Goal: Task Accomplishment & Management: Use online tool/utility

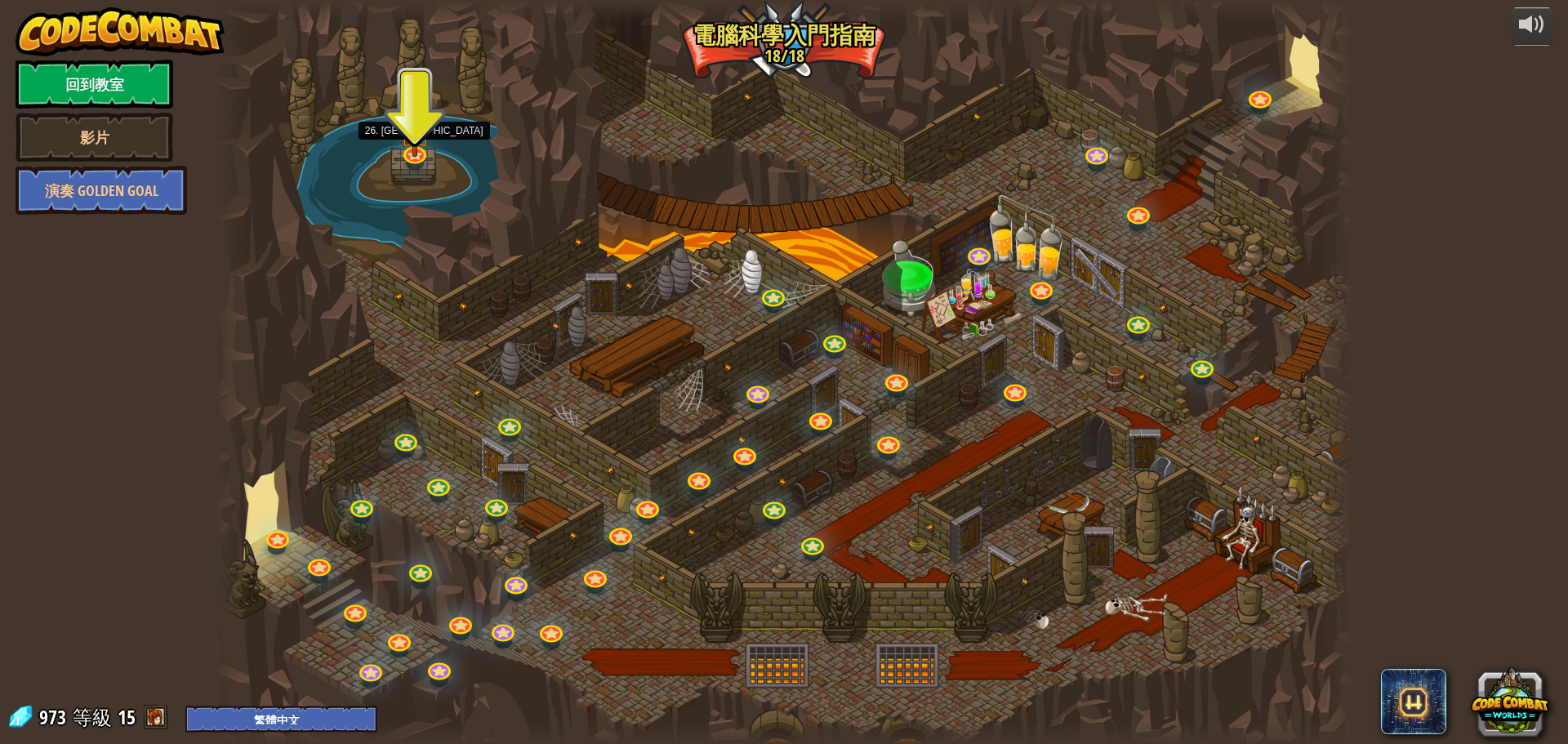
select select "zh-HANT"
click at [428, 154] on link at bounding box center [414, 154] width 32 height 24
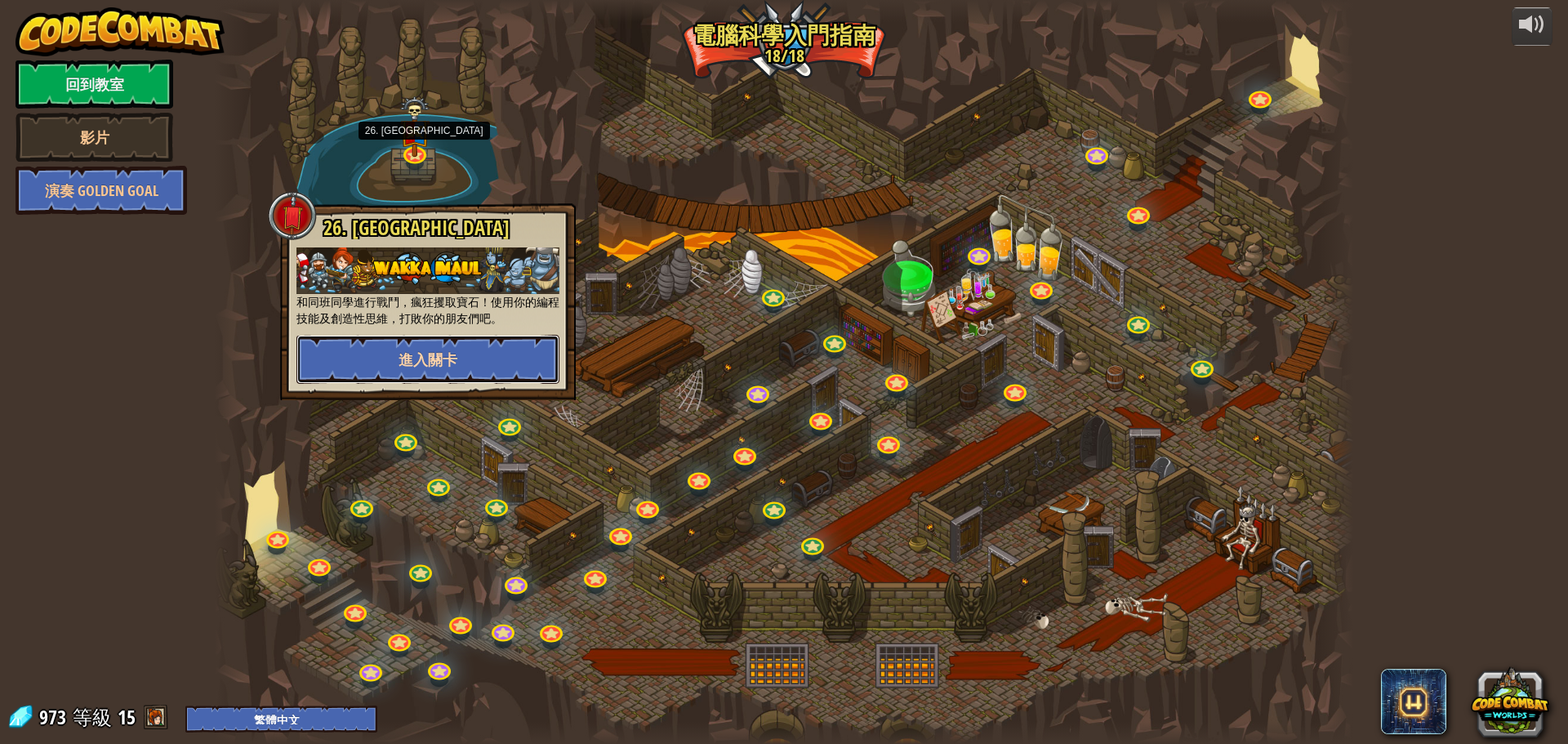
click at [478, 358] on button "進入關卡" at bounding box center [428, 359] width 263 height 49
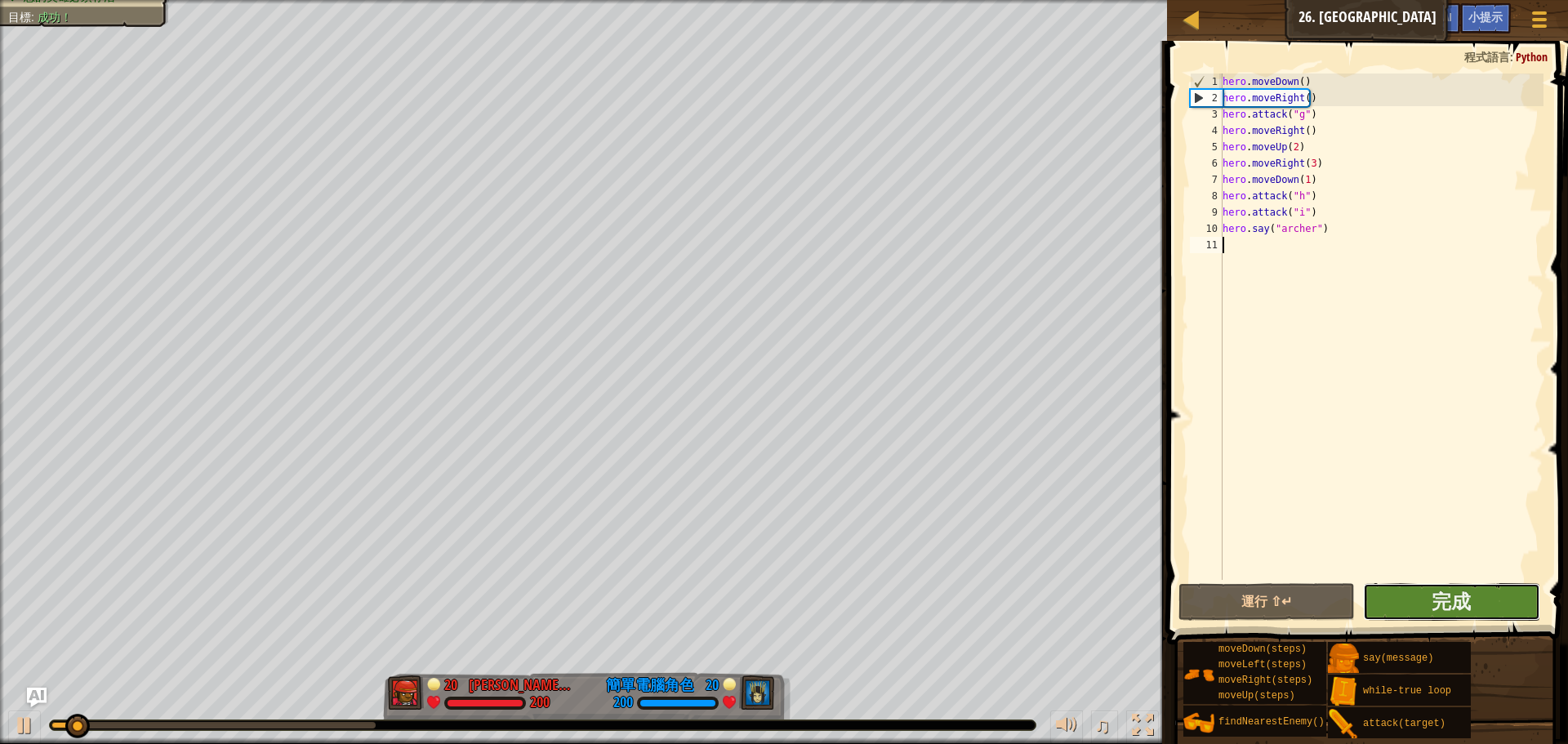
click at [1472, 591] on button "完成" at bounding box center [1451, 601] width 176 height 38
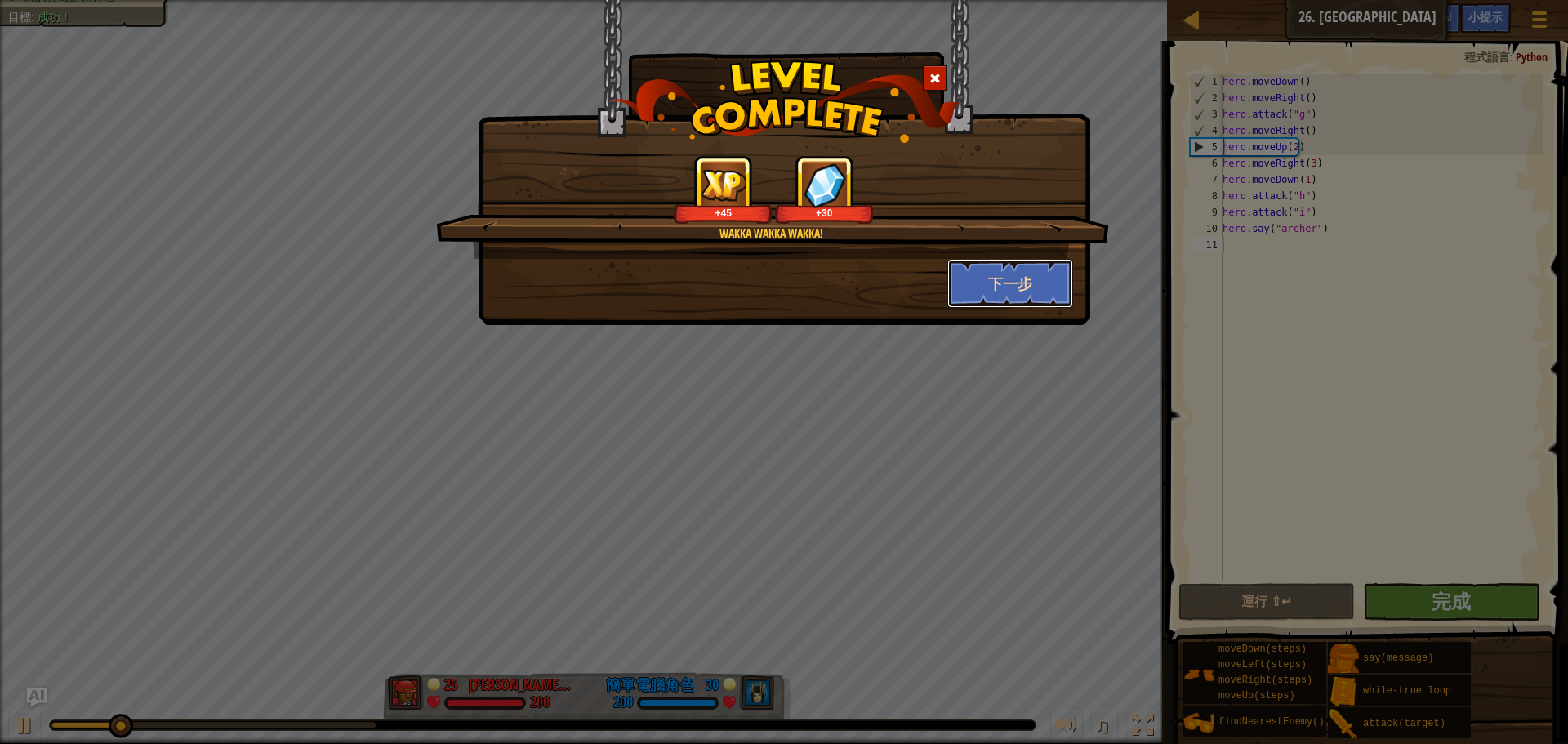
click at [994, 290] on button "下一步" at bounding box center [1010, 283] width 127 height 49
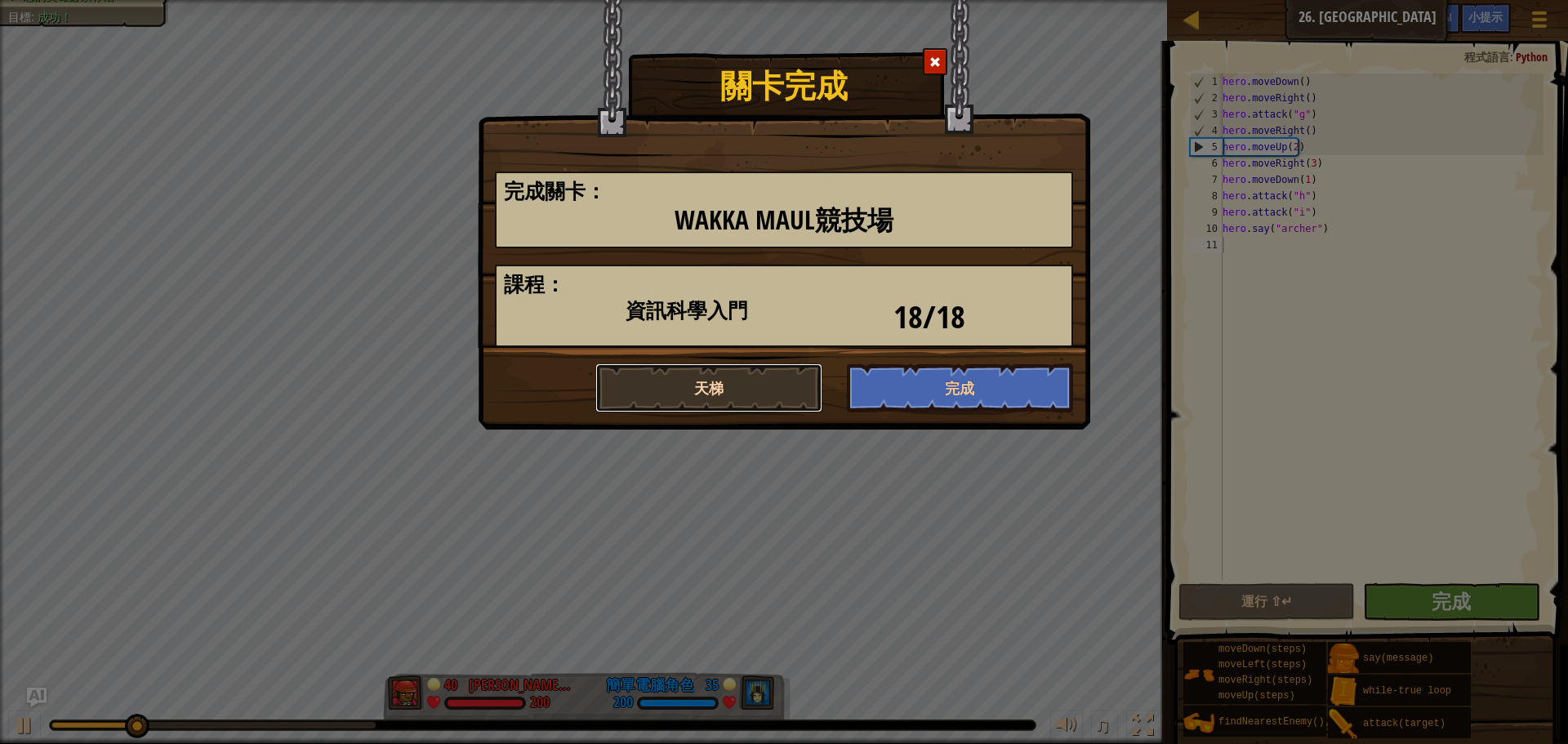
click at [739, 384] on button "天梯" at bounding box center [709, 388] width 227 height 49
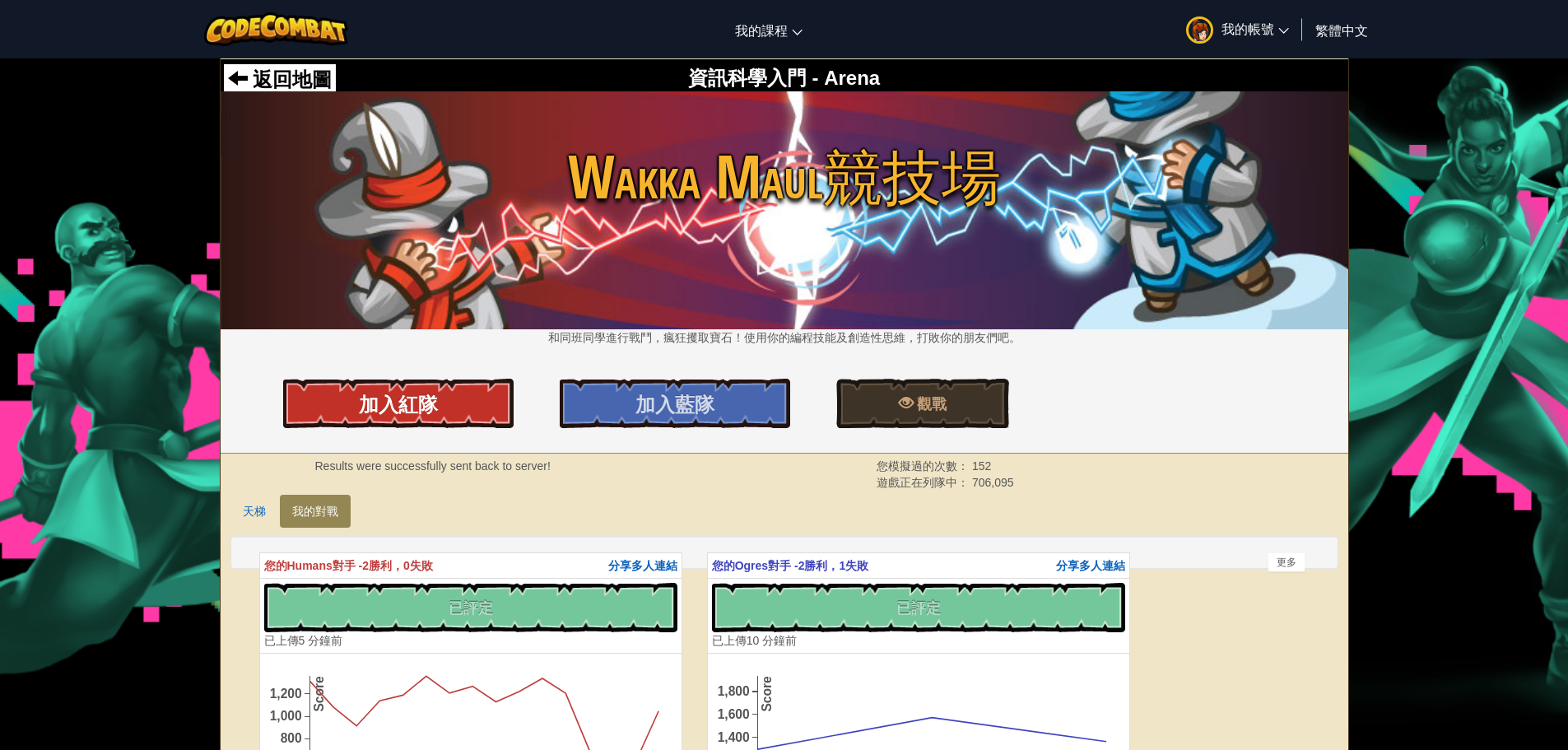
click at [402, 384] on link "加入紅隊" at bounding box center [398, 404] width 230 height 49
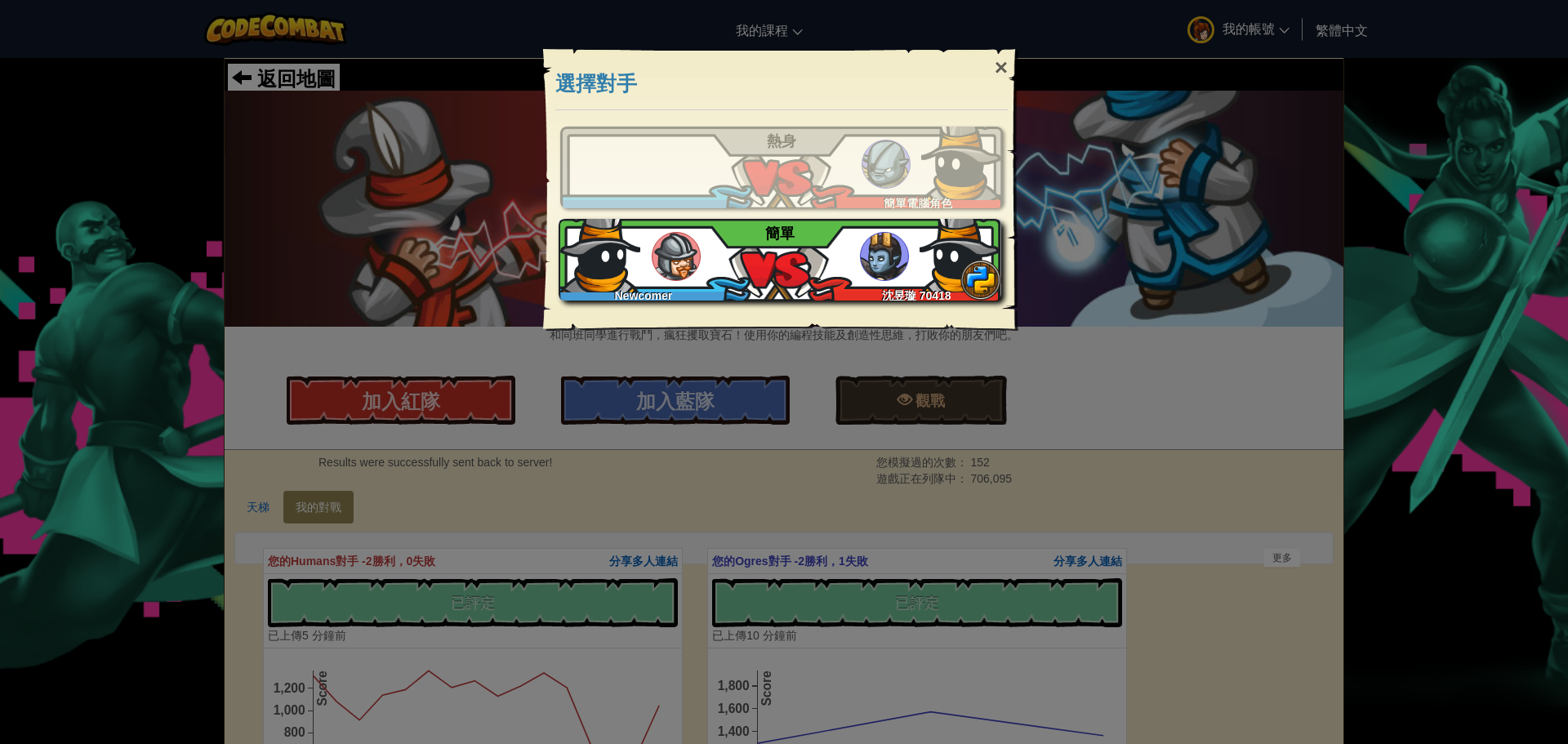
click at [789, 260] on div "Newcomer 沈昱璇 70418 簡單" at bounding box center [779, 260] width 442 height 82
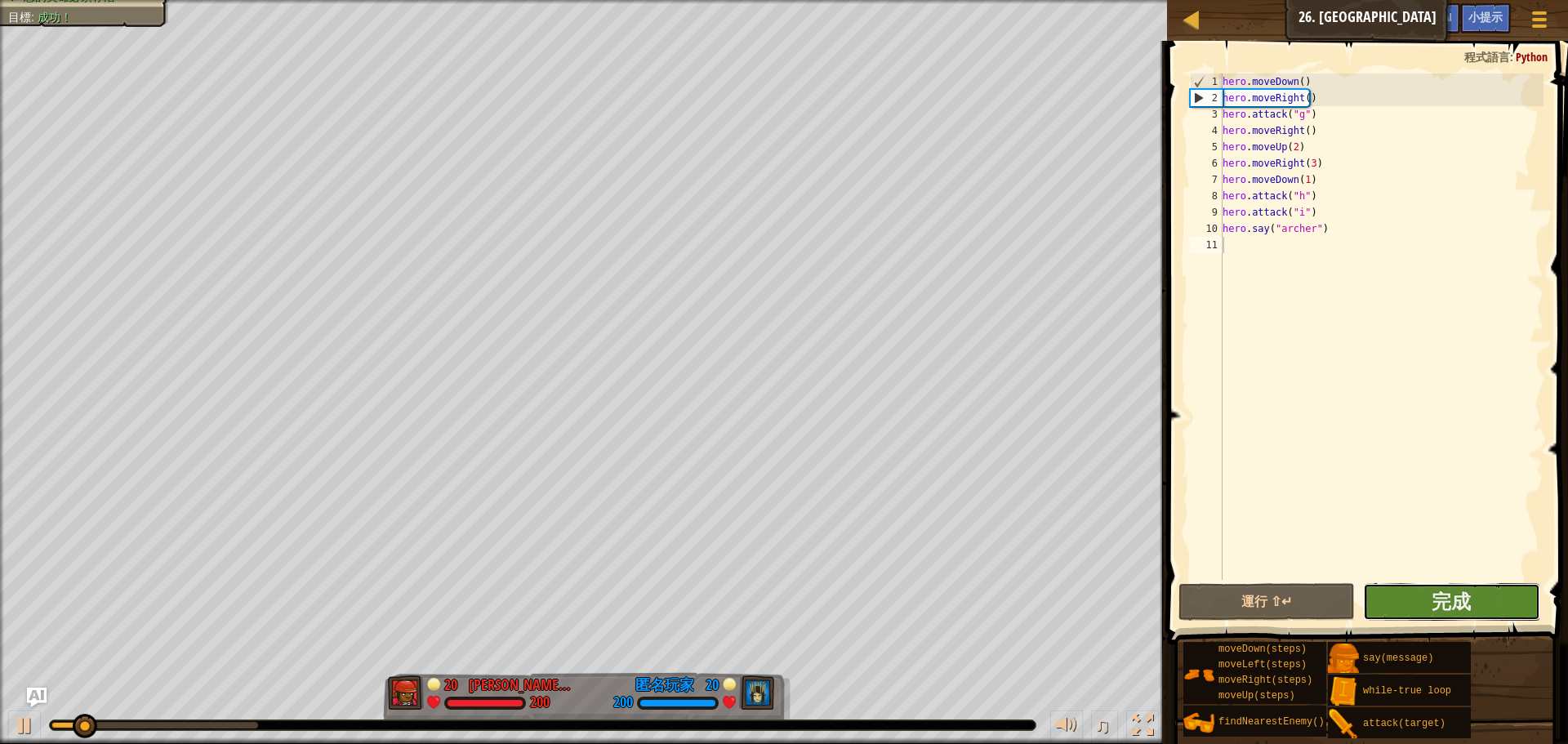
click at [1401, 594] on button "完成" at bounding box center [1451, 601] width 176 height 38
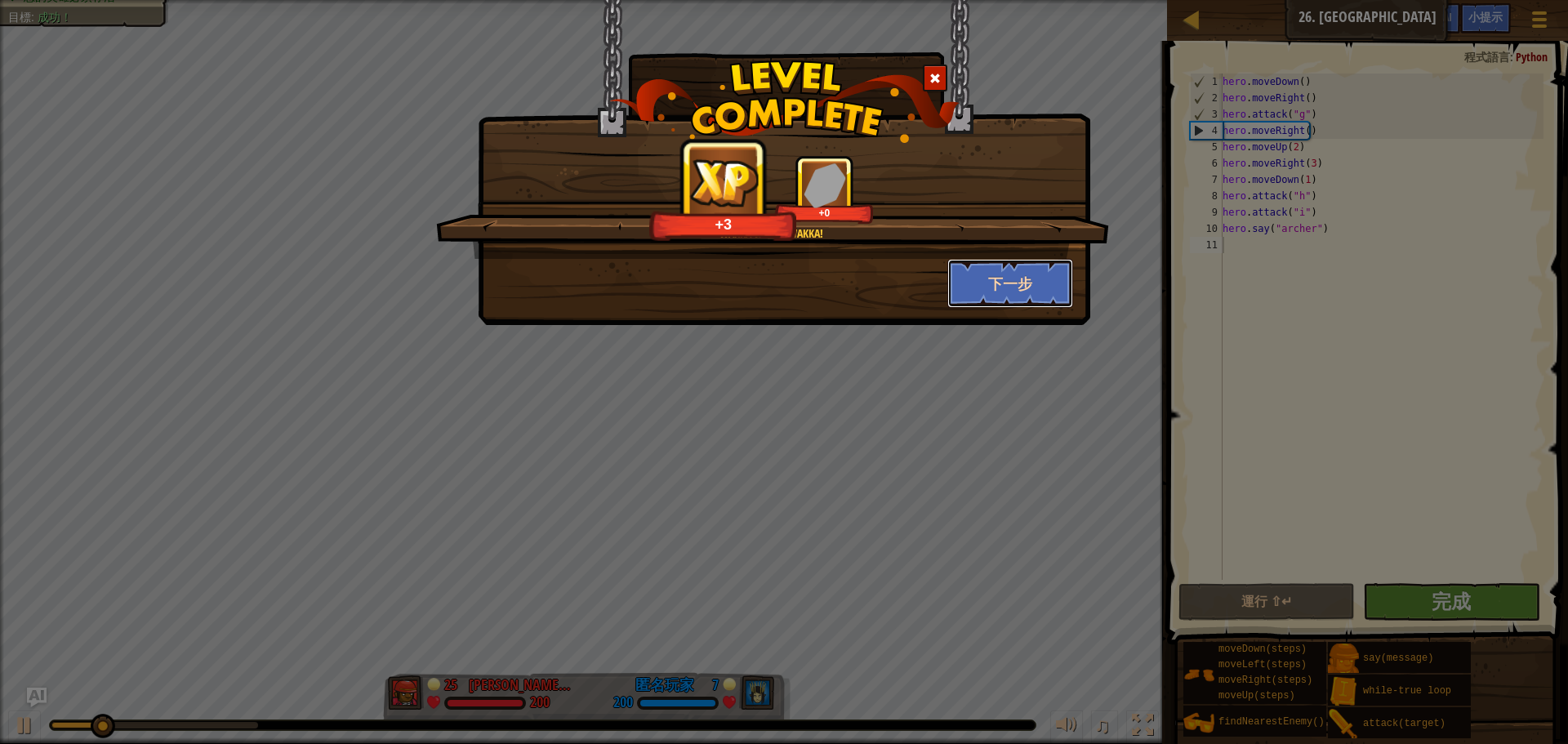
click at [987, 280] on button "下一步" at bounding box center [1010, 283] width 127 height 49
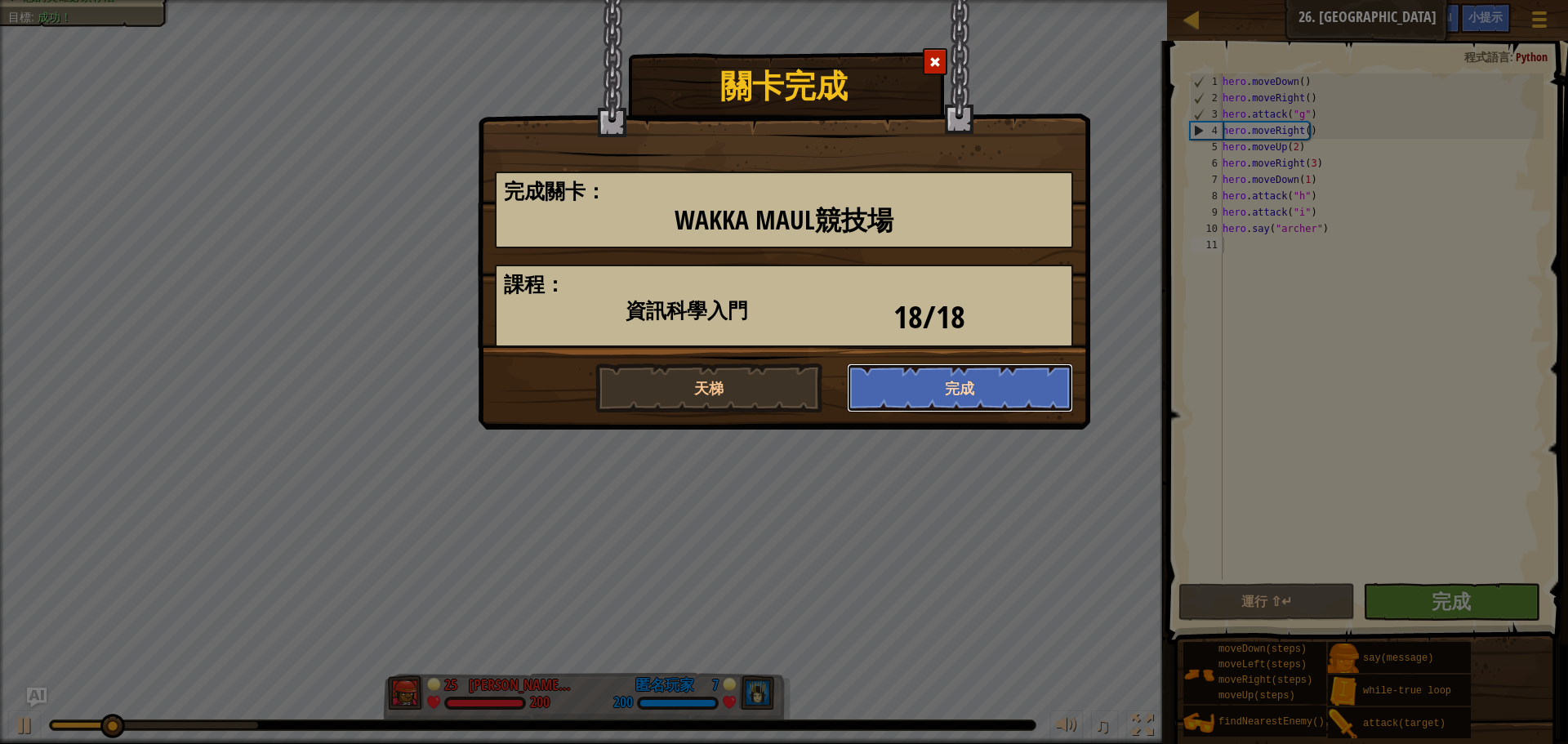
click at [976, 376] on button "完成" at bounding box center [961, 388] width 227 height 49
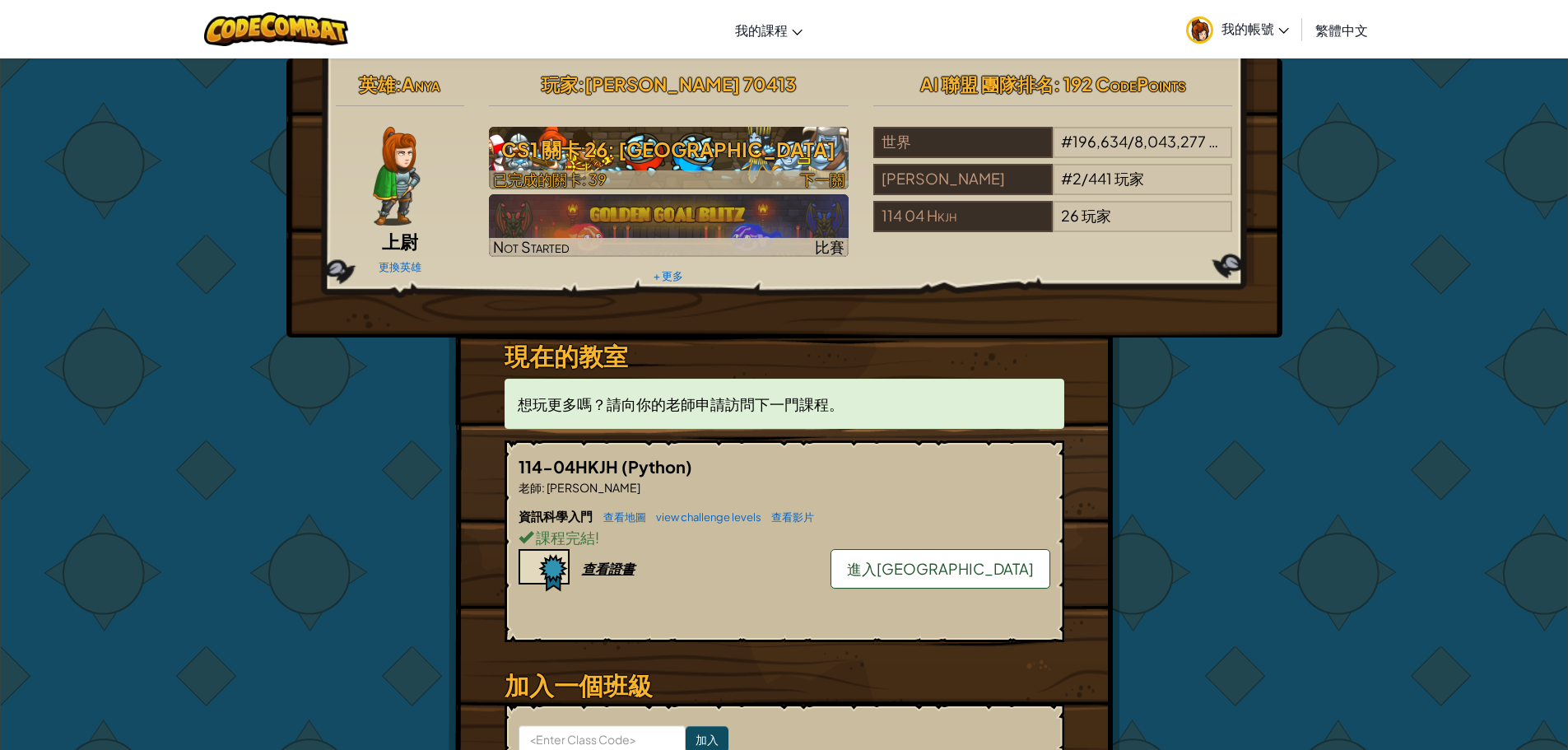
click at [623, 160] on h3 "CS1 關卡 26: [GEOGRAPHIC_DATA]" at bounding box center [668, 149] width 360 height 37
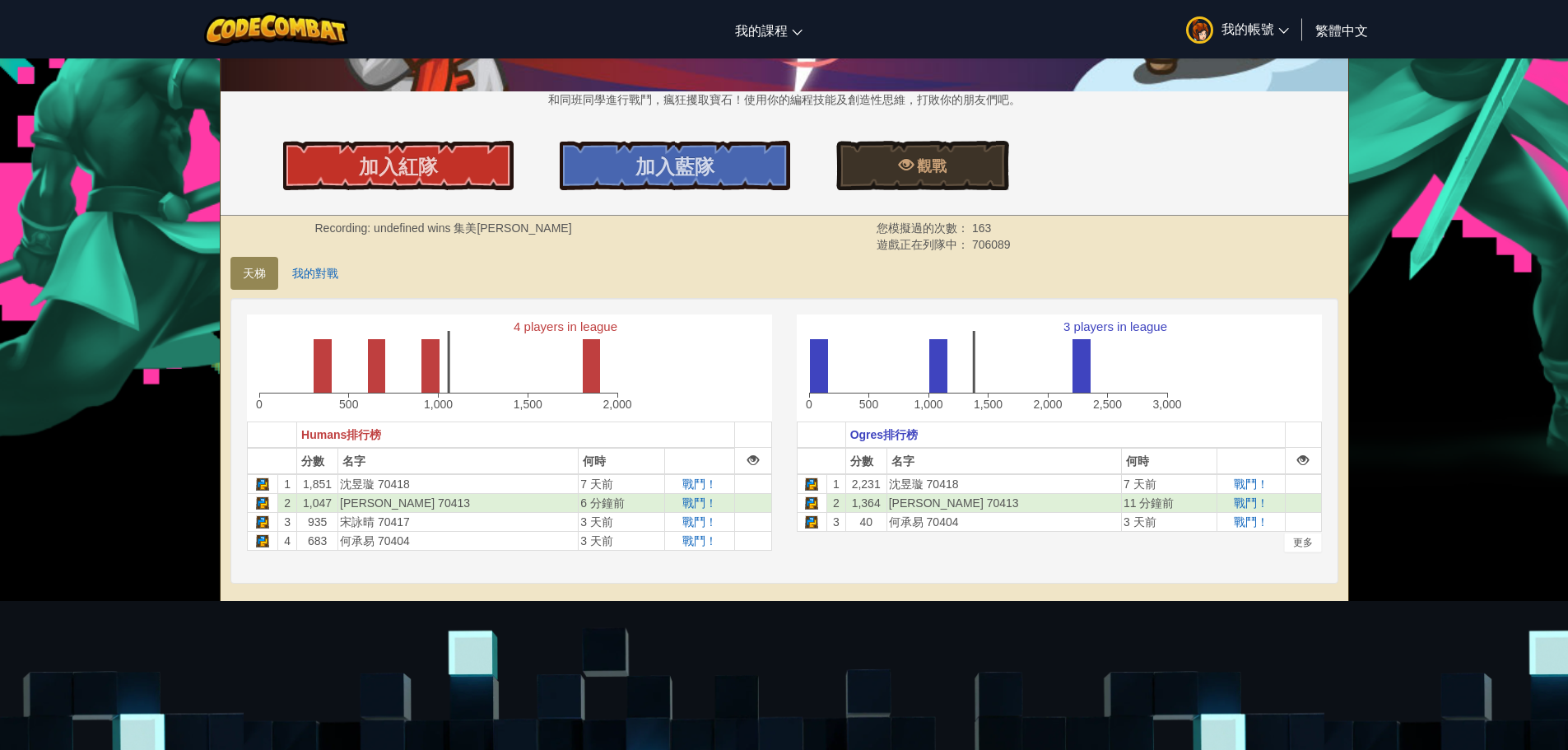
scroll to position [247, 0]
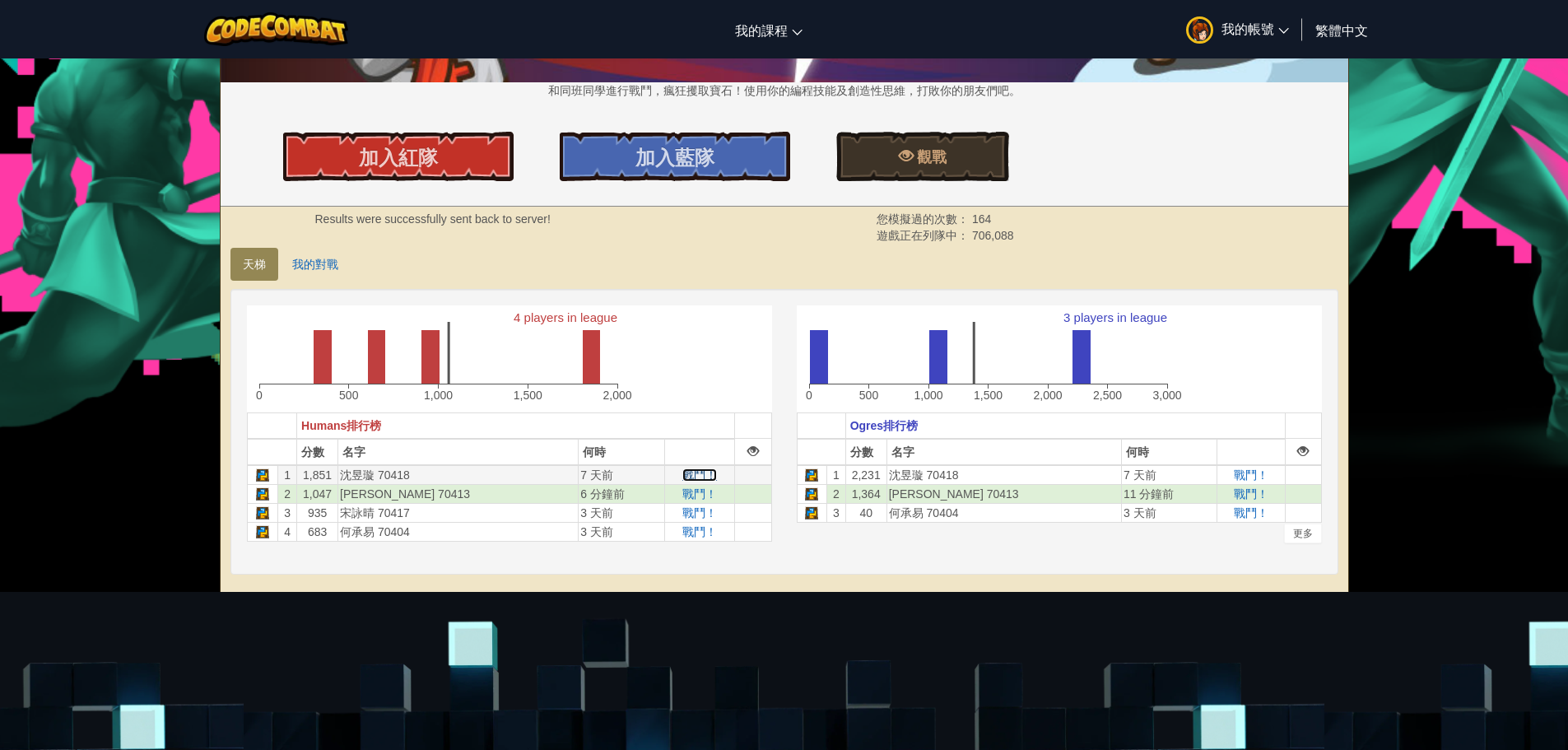
click at [682, 473] on span "戰鬥！" at bounding box center [699, 475] width 34 height 13
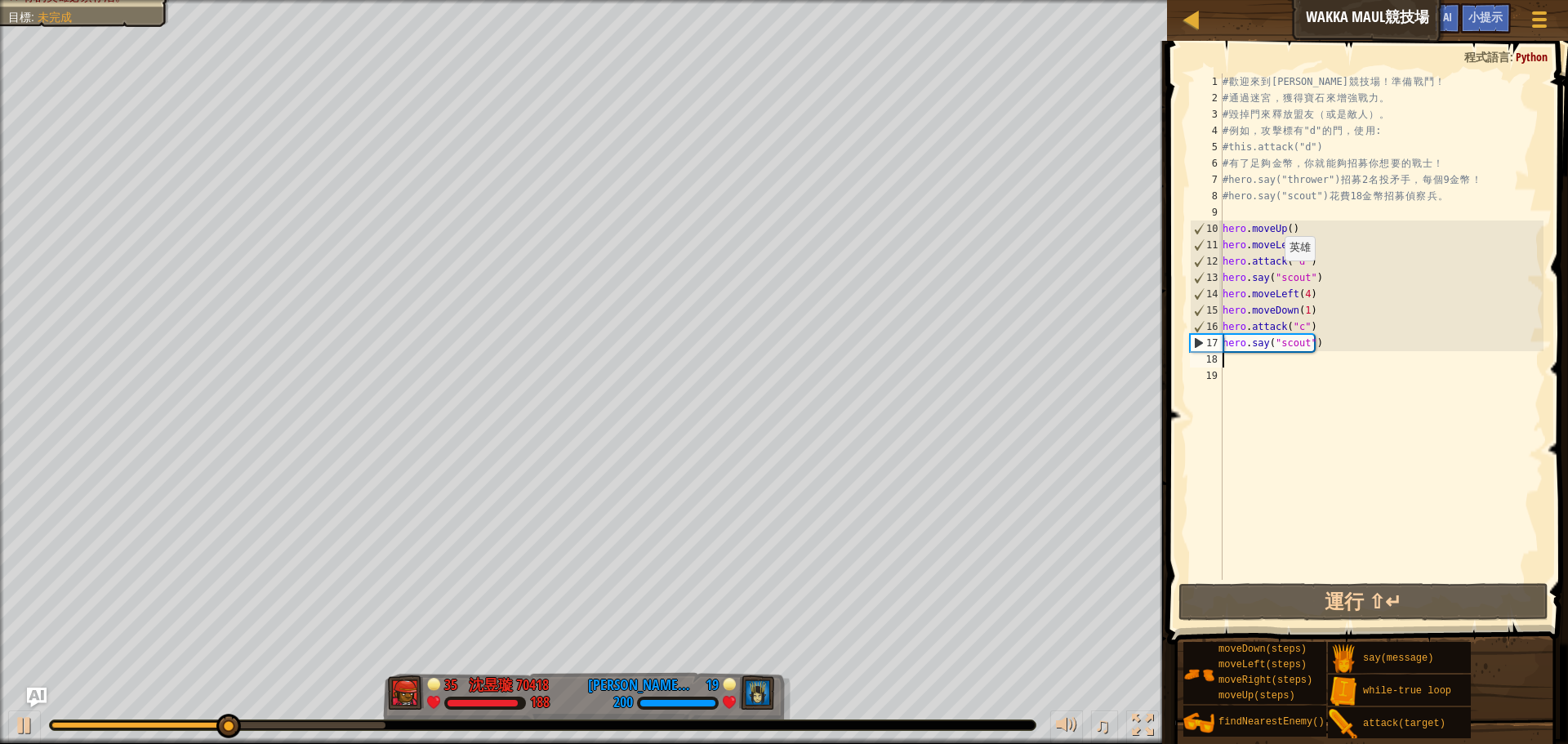
type textarea "ㄘ"
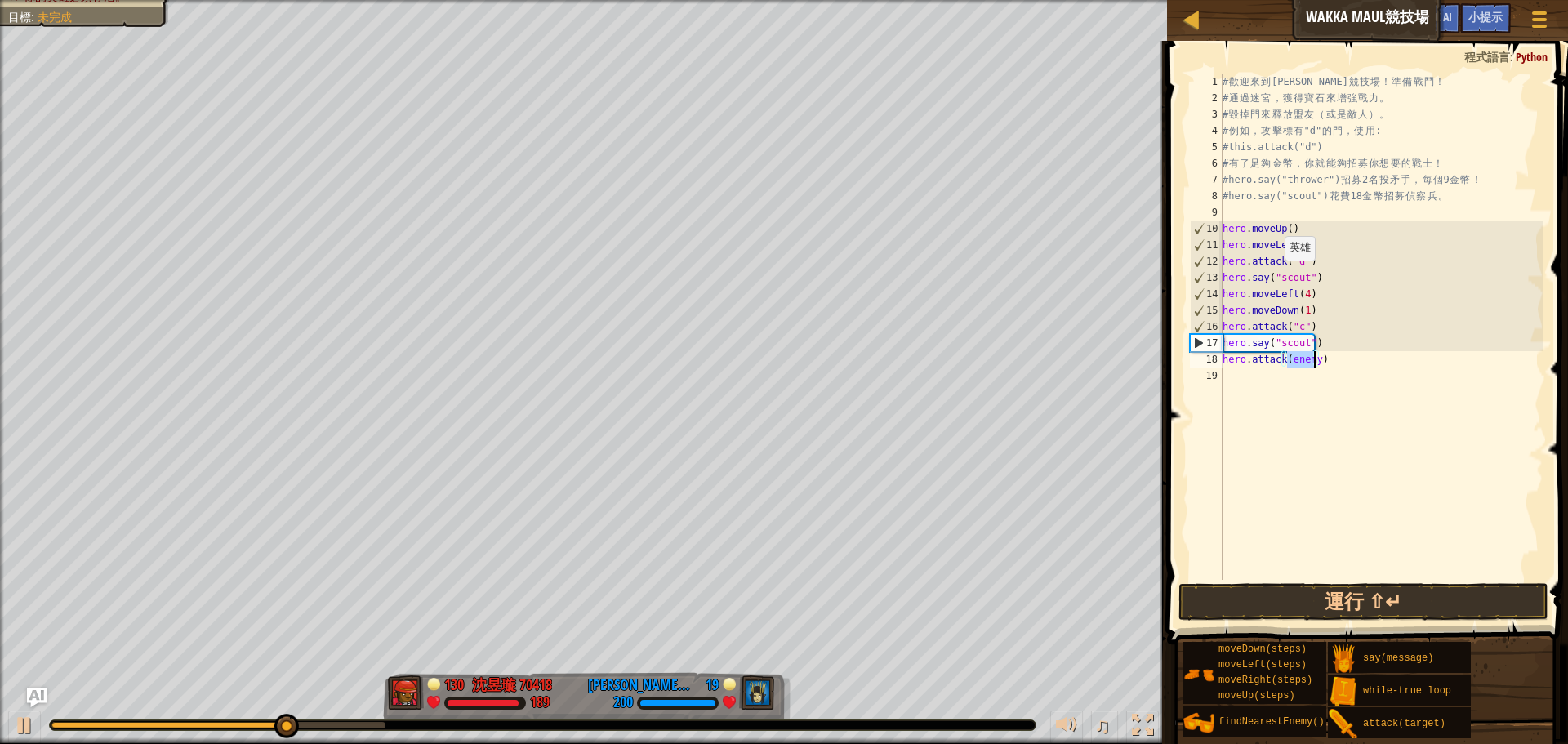
scroll to position [7, 6]
type textarea "hero.attack("b")"
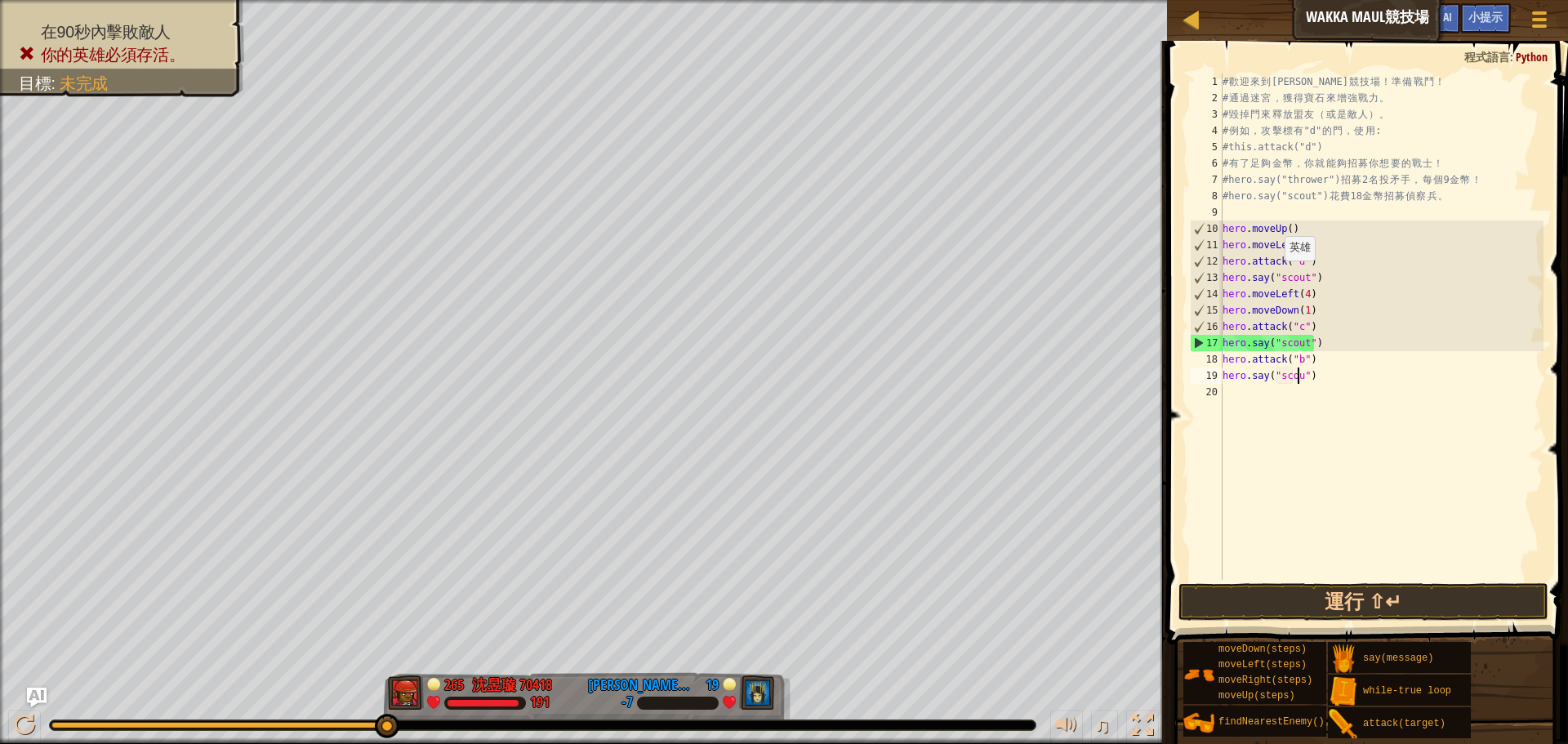
scroll to position [7, 6]
type textarea "hero.say("scout")"
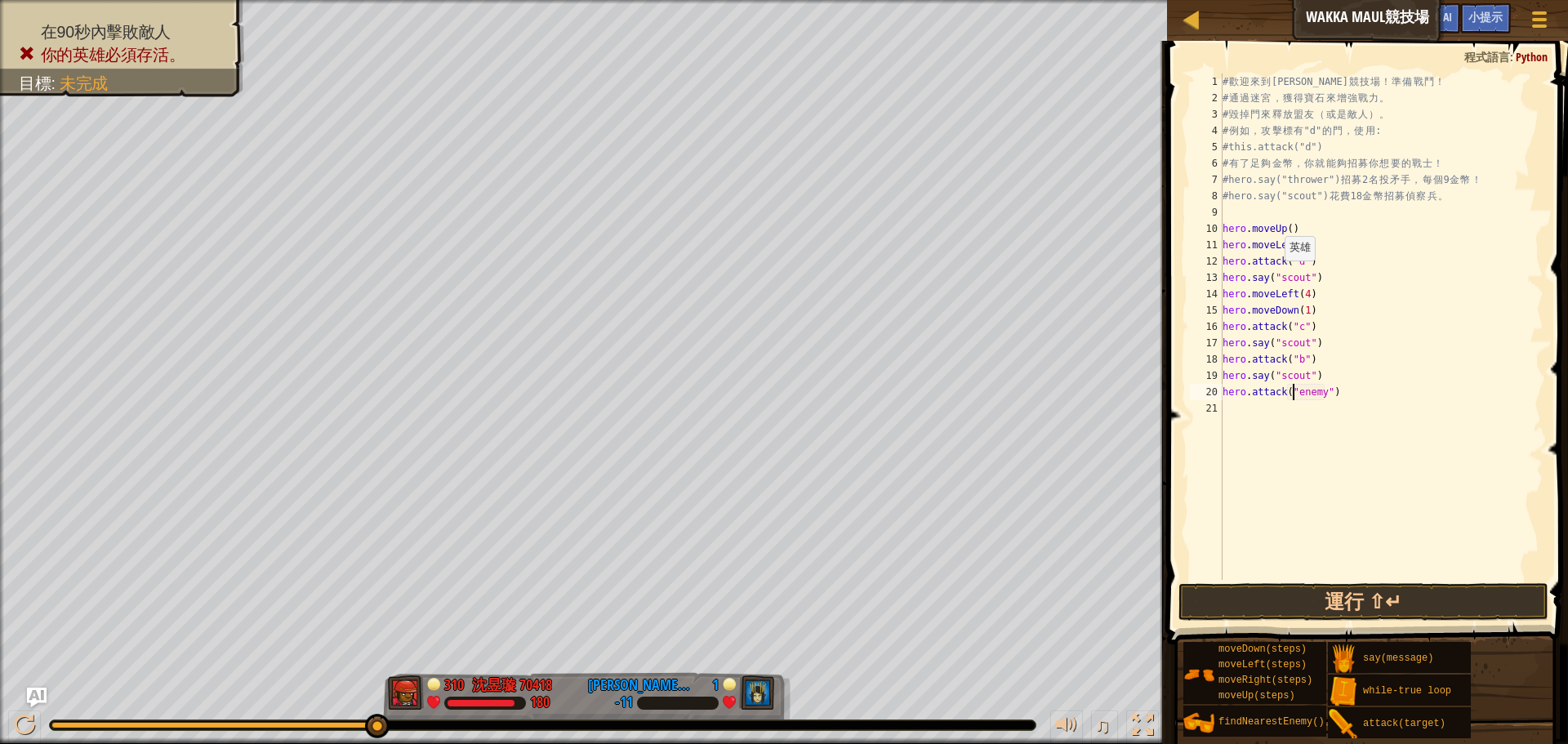
type textarea "hero.say("scout")"
type textarea "g"
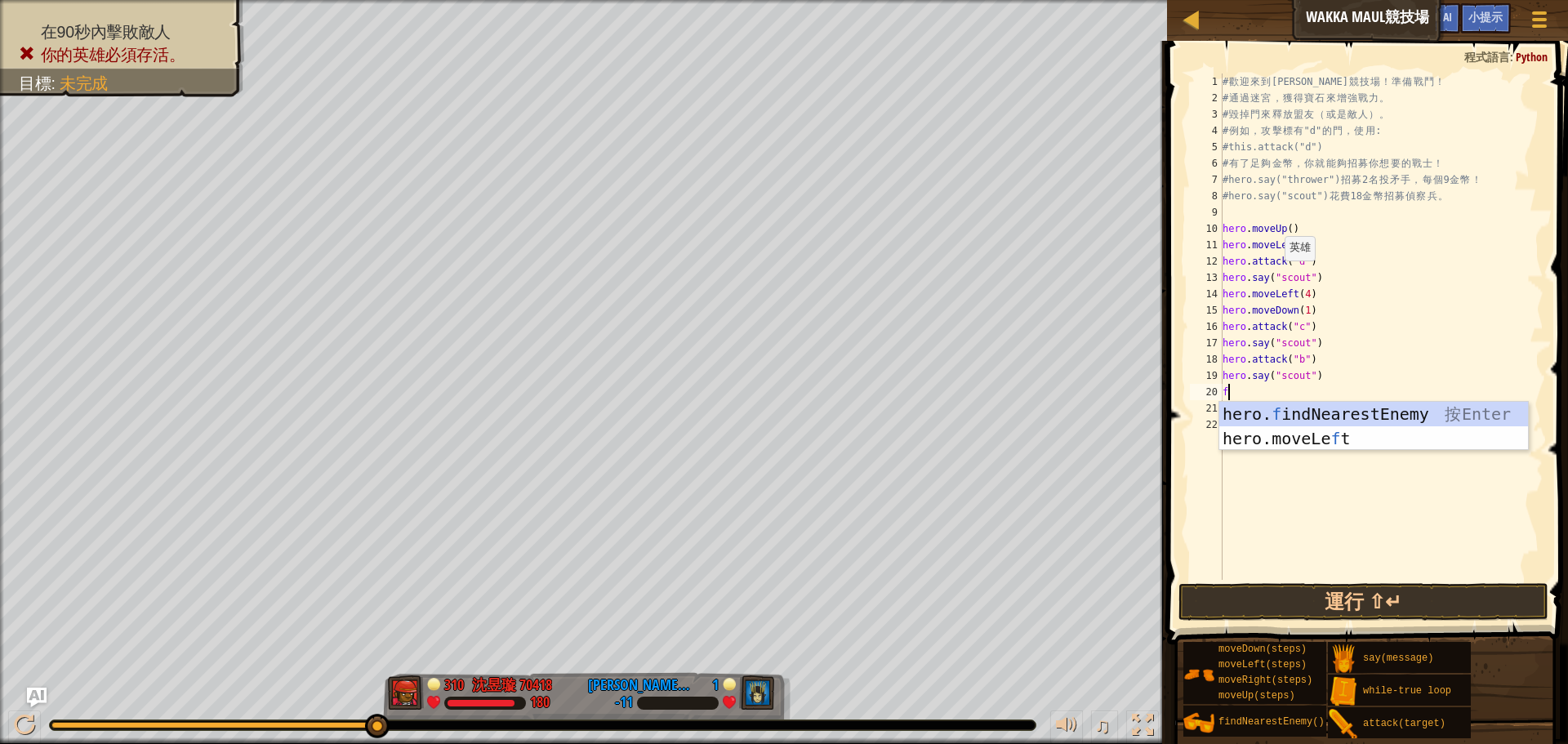
type textarea "f"
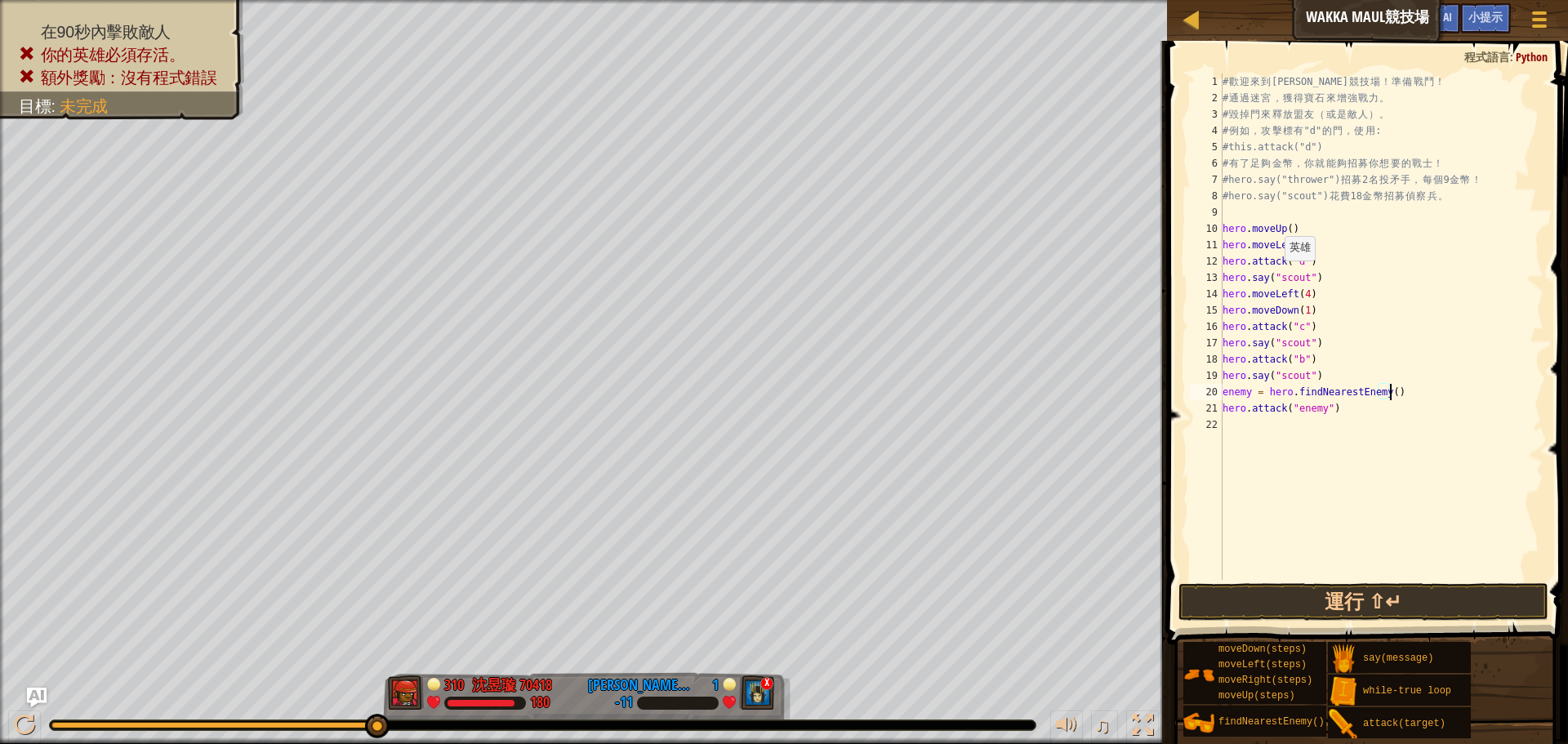
type textarea "hero.attack("enemy")"
drag, startPoint x: 1400, startPoint y: 388, endPoint x: 1316, endPoint y: 394, distance: 84.2
click at [1347, 413] on div "# 歡 迎 來 到 [GEOGRAPHIC_DATA] ！ 準 備 戰 鬥 ！ # 通 過 迷 宮 ， 獲 得 寶 石 來 增 強 戰 力 。 # 毀 掉 門…" at bounding box center [1381, 343] width 325 height 539
drag, startPoint x: 1222, startPoint y: 389, endPoint x: 1331, endPoint y: 418, distance: 112.8
click at [1331, 418] on div "# 歡 迎 來 到 [GEOGRAPHIC_DATA] ！ 準 備 戰 鬥 ！ # 通 過 迷 宮 ， 獲 得 寶 石 來 增 強 戰 力 。 # 毀 掉 門…" at bounding box center [1381, 343] width 325 height 539
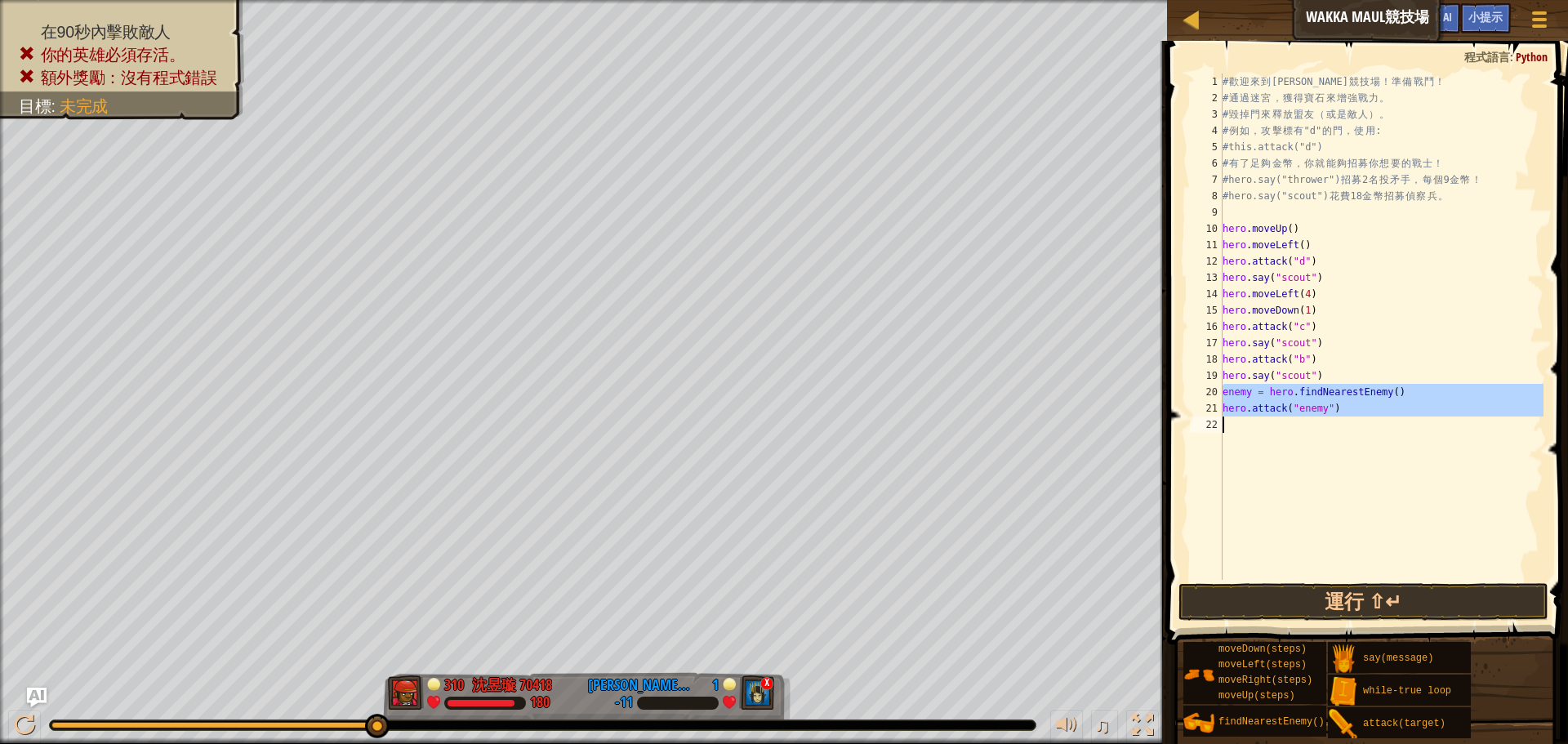
type textarea "hero.attack("enemy")"
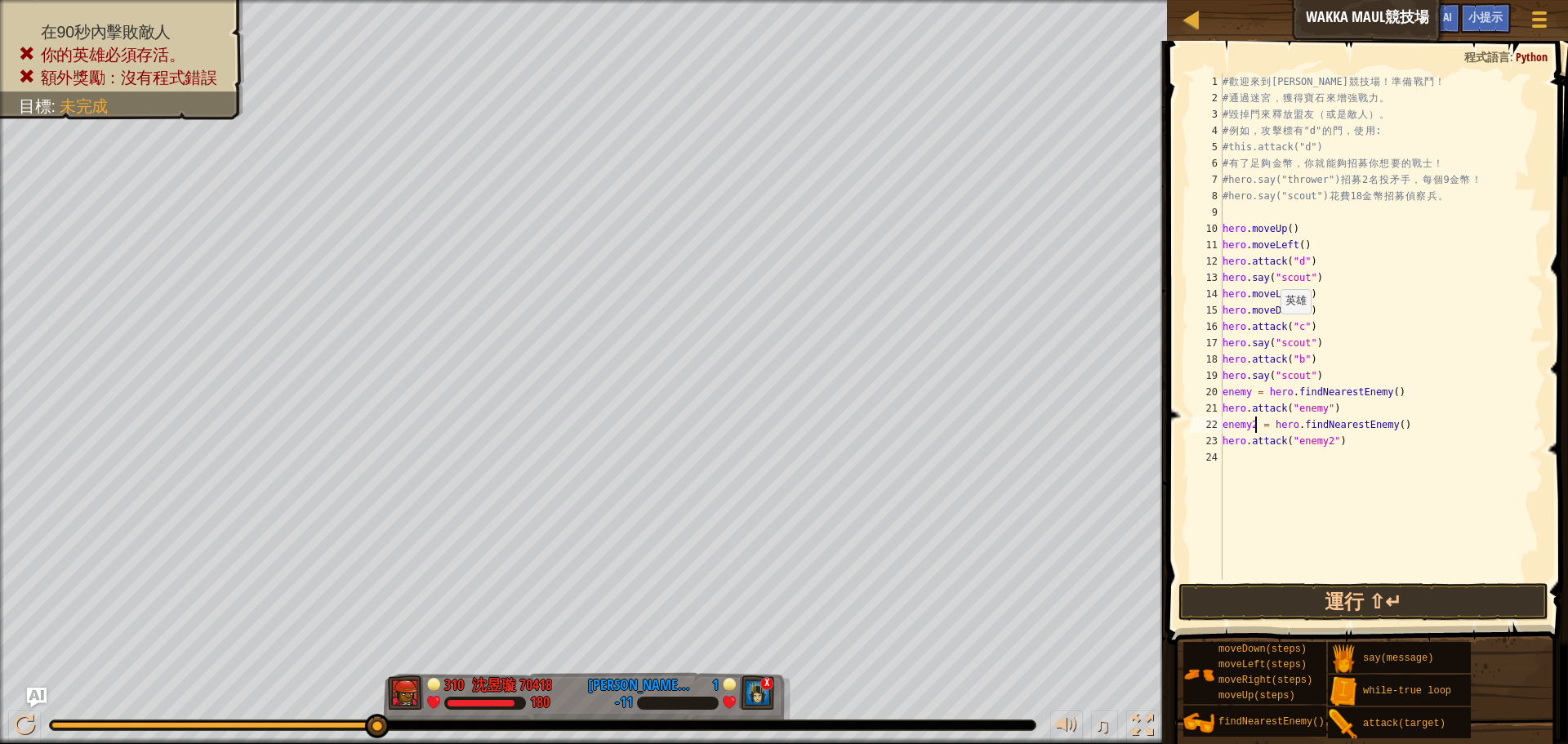
scroll to position [7, 3]
type textarea "hero.attack("enemy2")"
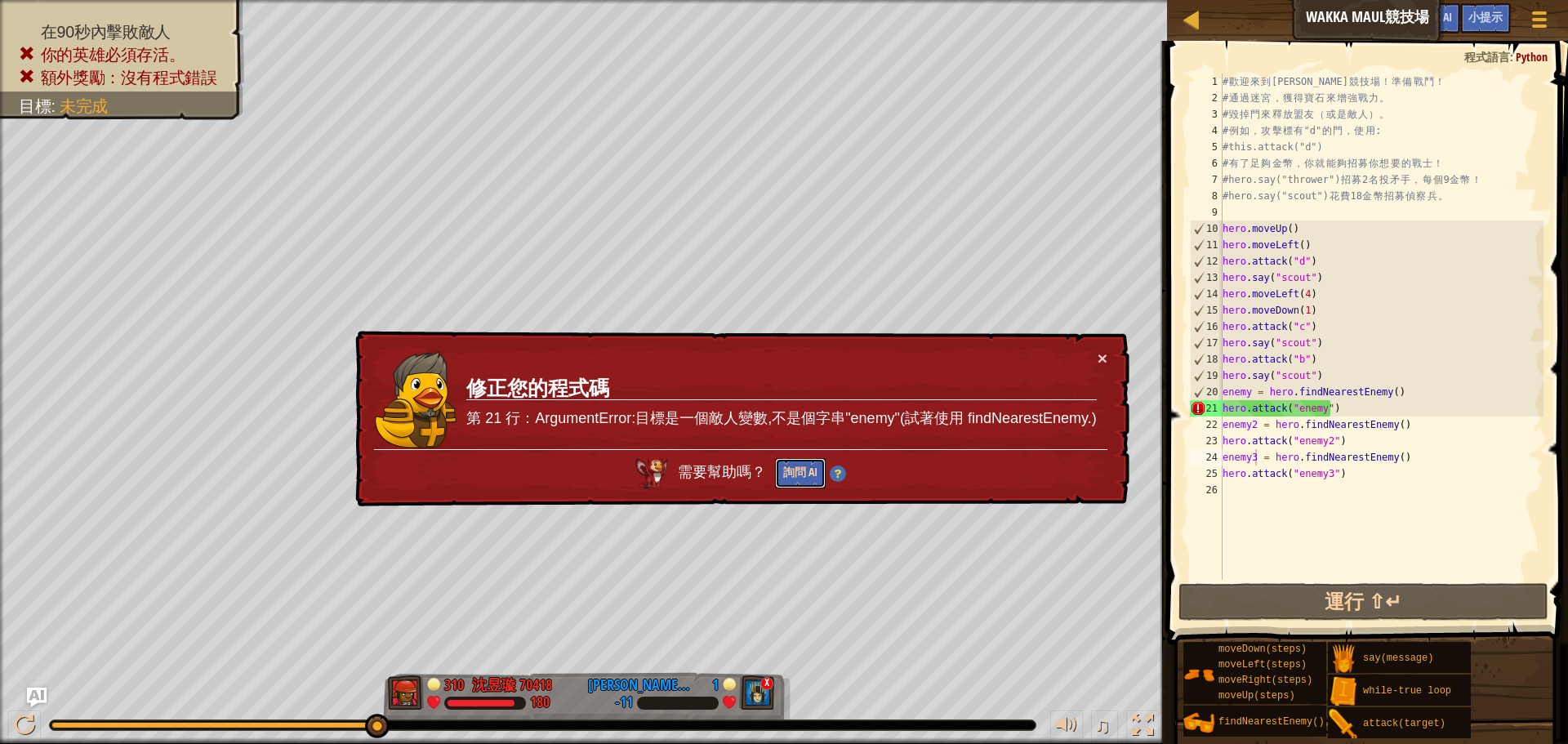
click at [804, 466] on button "詢問 AI" at bounding box center [800, 473] width 51 height 31
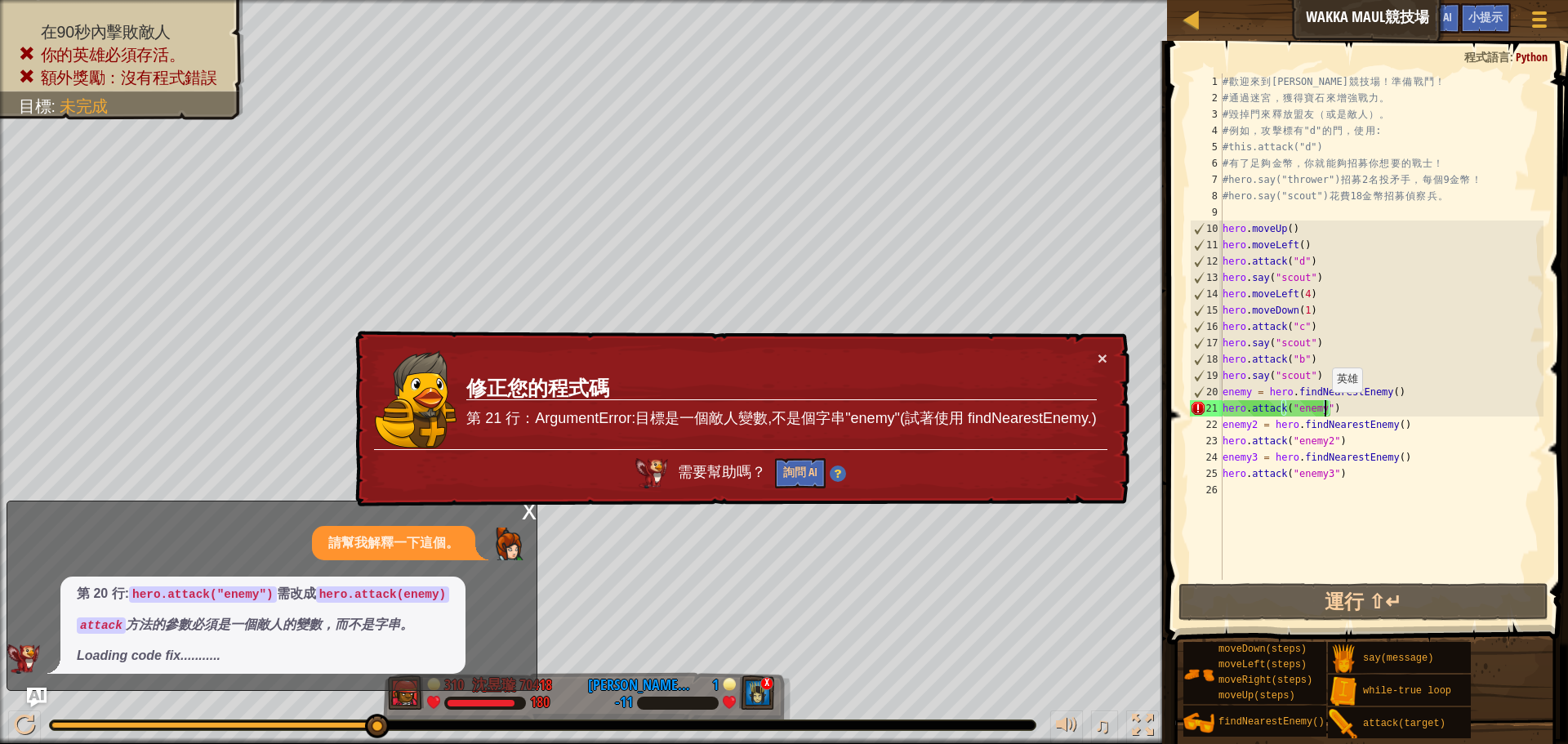
click at [1324, 408] on div "# 歡 迎 來 到 [GEOGRAPHIC_DATA] ！ 準 備 戰 鬥 ！ # 通 過 迷 宮 ， 獲 得 寶 石 來 增 強 戰 力 。 # 毀 掉 門…" at bounding box center [1381, 343] width 325 height 539
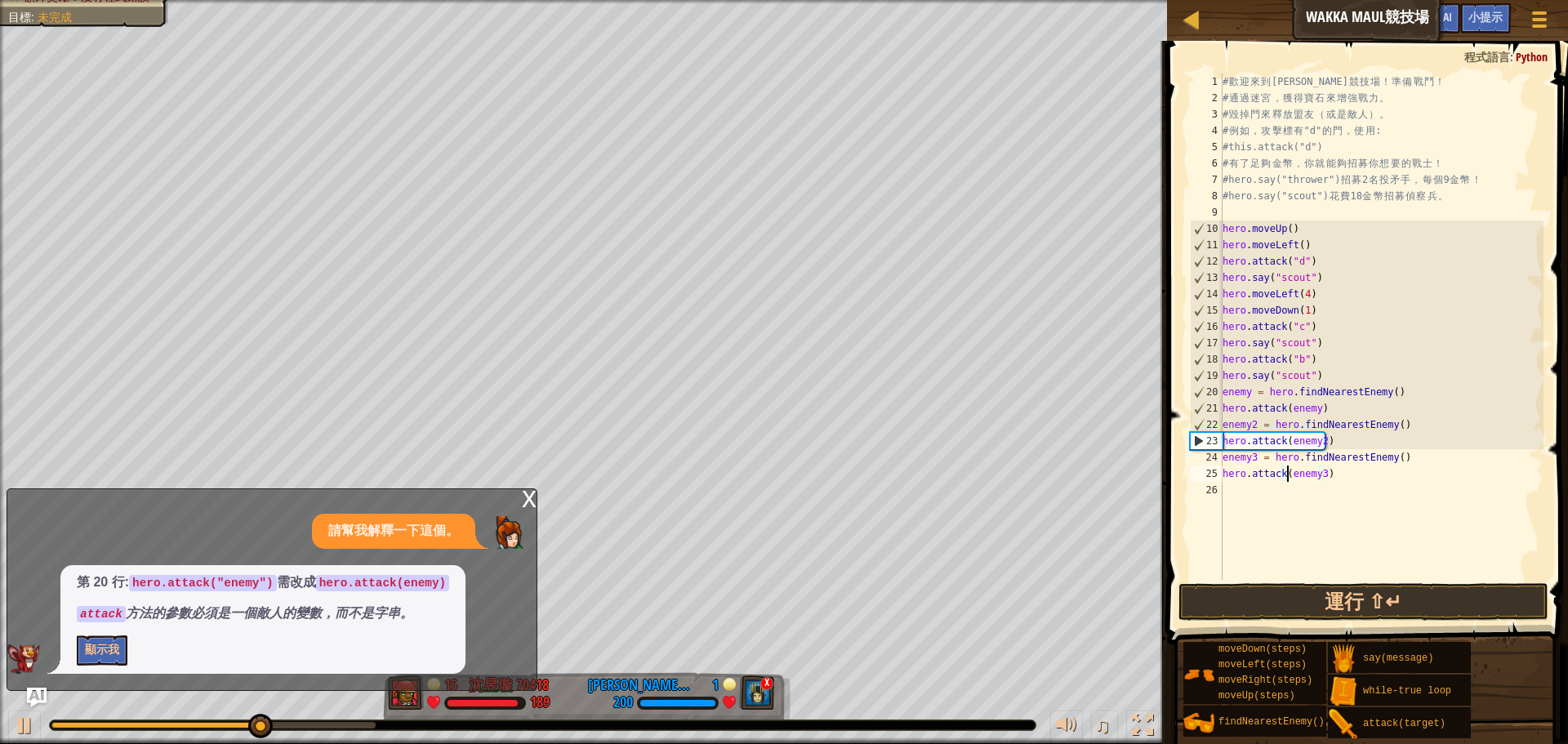
click at [524, 495] on div "x" at bounding box center [529, 497] width 15 height 17
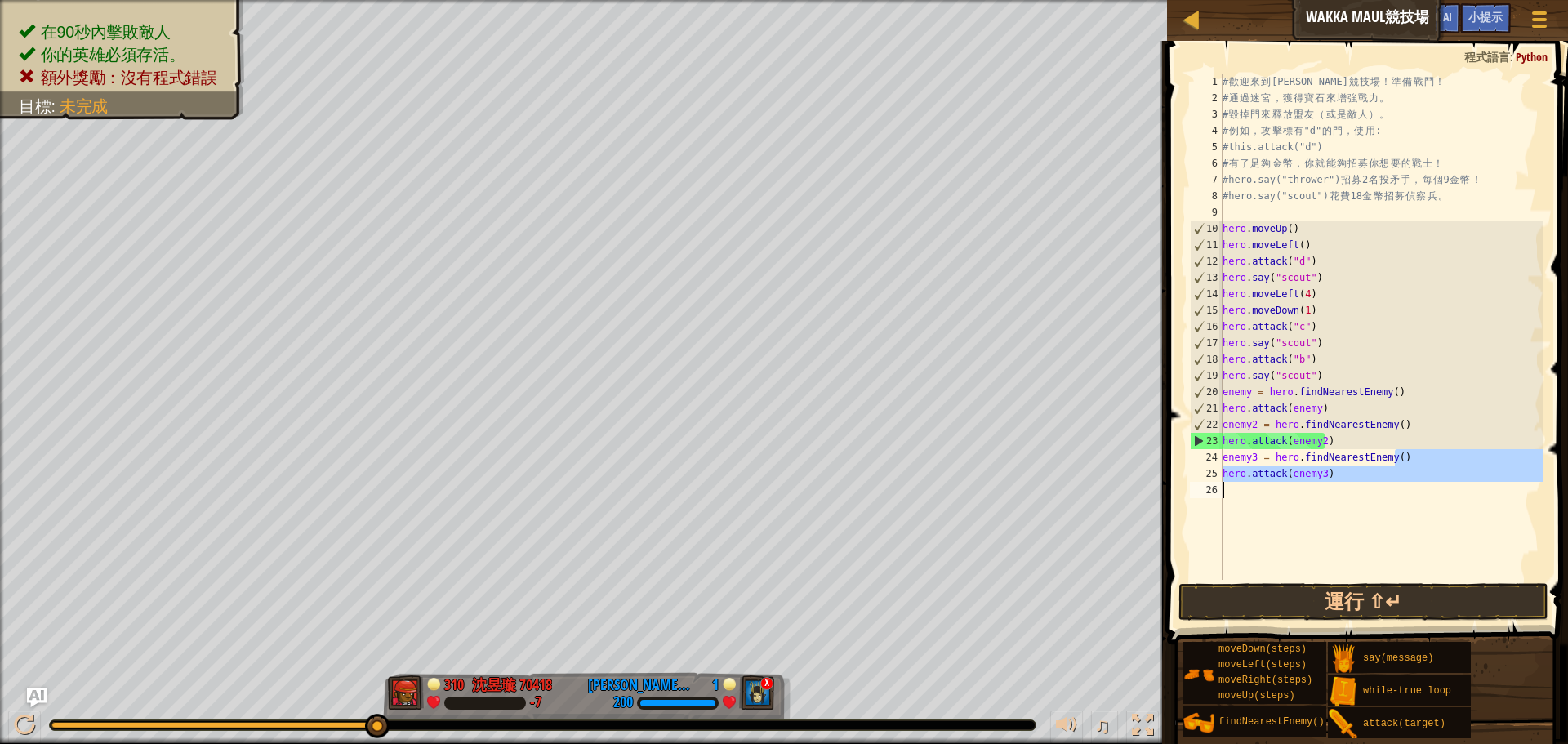
drag, startPoint x: 1401, startPoint y: 457, endPoint x: 1339, endPoint y: 490, distance: 70.2
click at [1339, 490] on div "# 歡 迎 來 到 [GEOGRAPHIC_DATA] ！ 準 備 戰 鬥 ！ # 通 過 迷 宮 ， 獲 得 寶 石 來 增 強 戰 力 。 # 毀 掉 門…" at bounding box center [1381, 343] width 325 height 539
type textarea "hero.attack(enemy3)"
drag, startPoint x: 1219, startPoint y: 454, endPoint x: 1341, endPoint y: 487, distance: 126.4
click at [1341, 487] on div "hero.attack(enemy3) 1 2 3 4 5 6 7 8 9 10 11 12 13 14 15 16 17 18 19 20 21 22 23…" at bounding box center [1365, 326] width 357 height 506
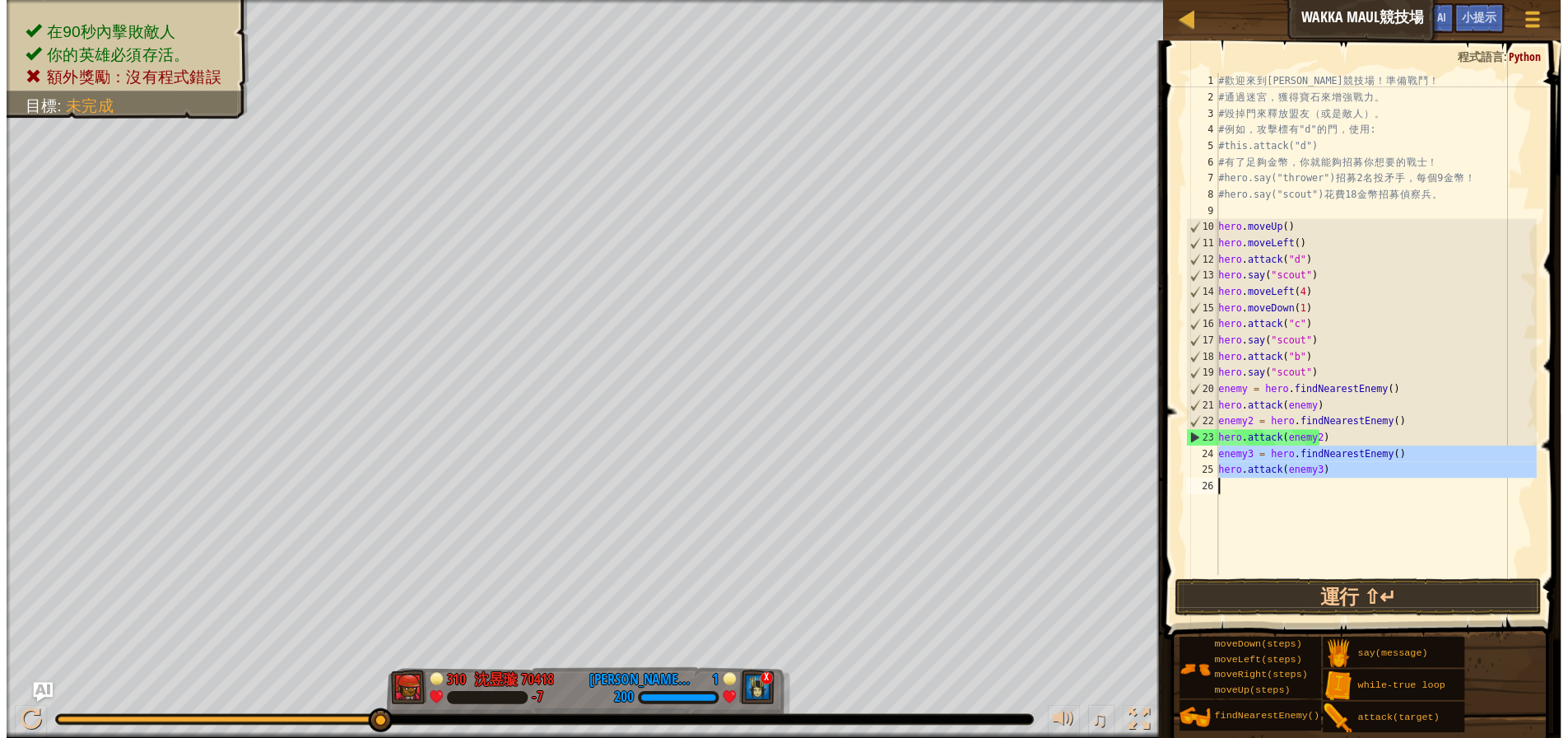
scroll to position [7, 0]
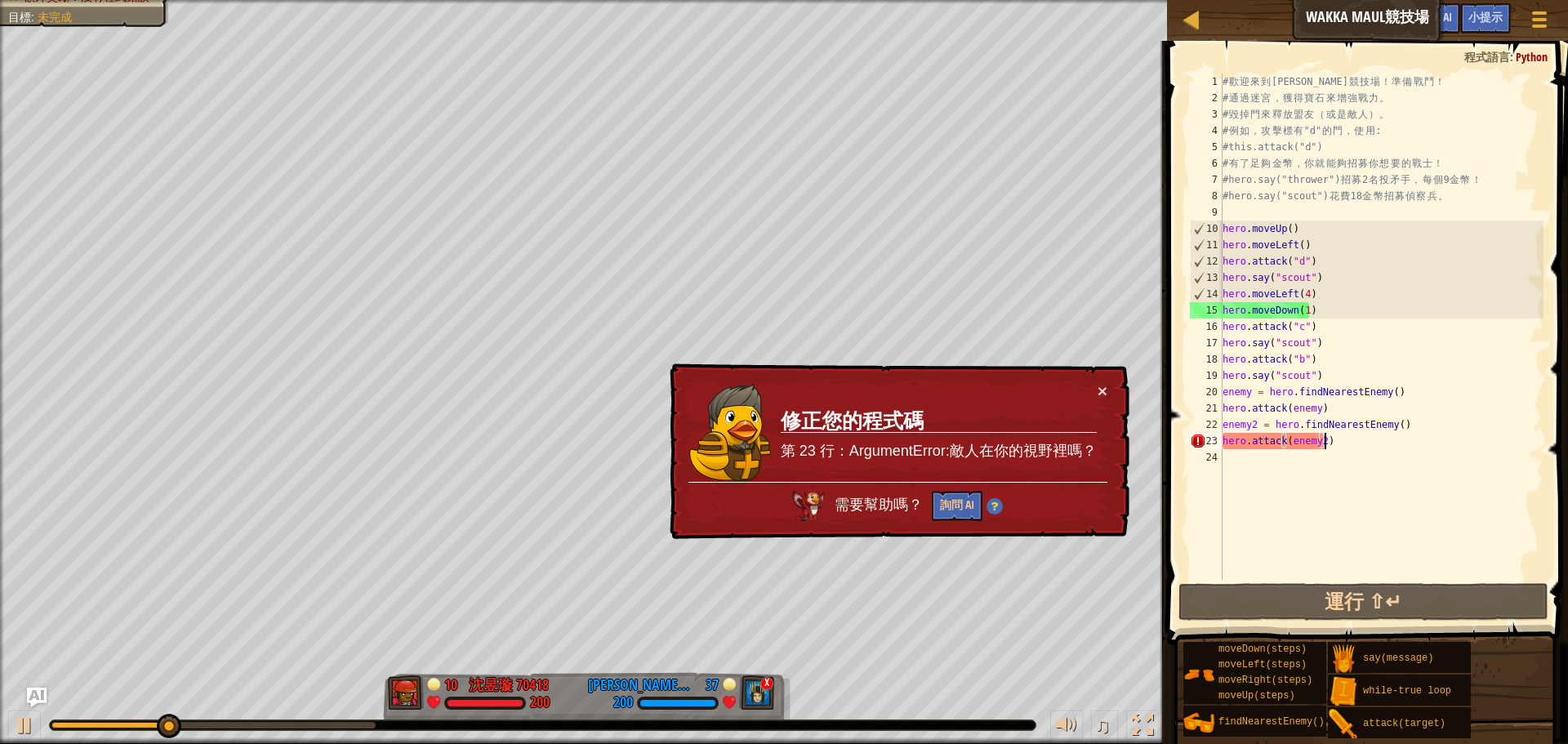
click at [1323, 440] on div "# 歡 迎 來 到 [GEOGRAPHIC_DATA] ！ 準 備 戰 鬥 ！ # 通 過 迷 宮 ， 獲 得 寶 石 來 增 強 戰 力 。 # 毀 掉 門…" at bounding box center [1381, 343] width 325 height 539
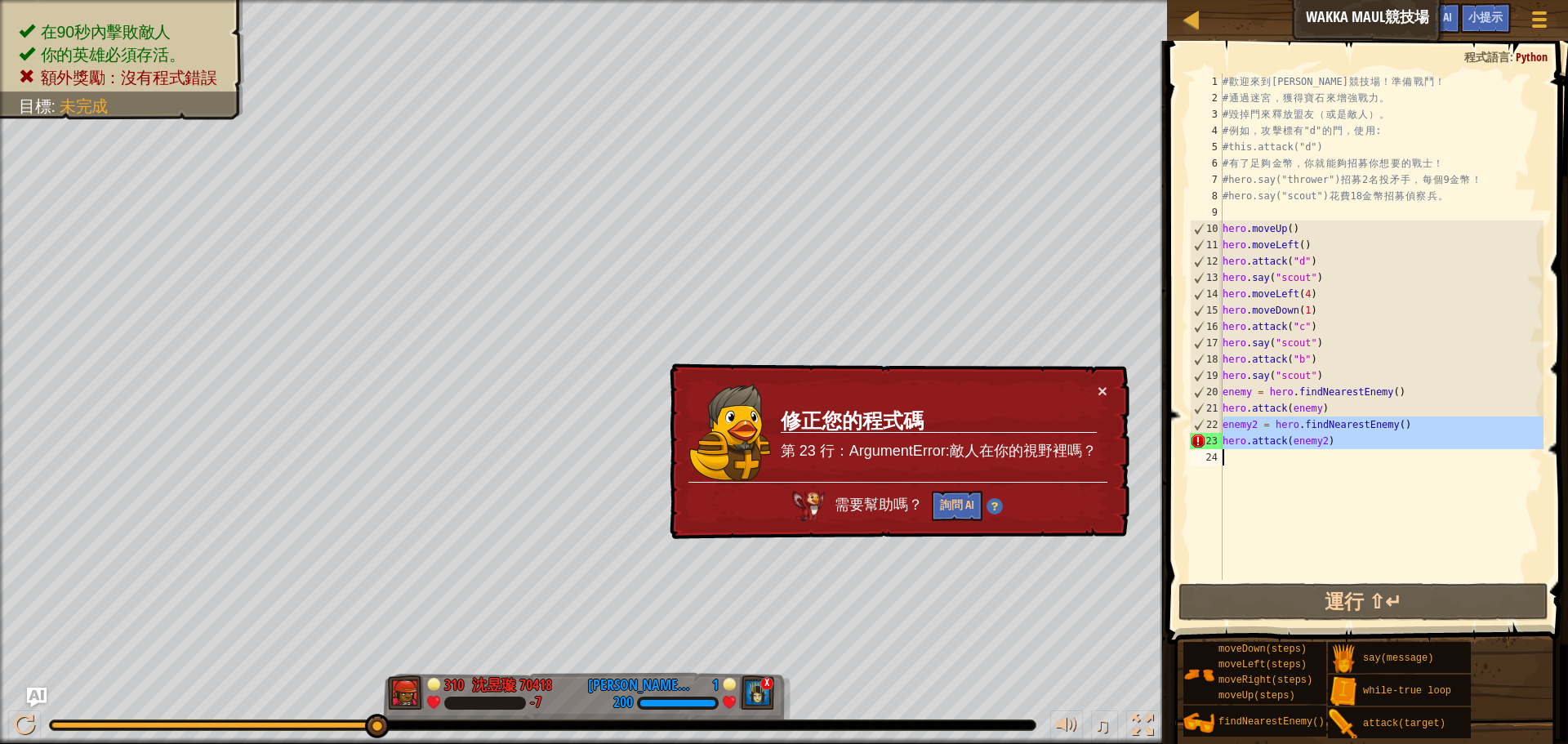
drag, startPoint x: 1222, startPoint y: 422, endPoint x: 1356, endPoint y: 453, distance: 137.5
click at [1352, 451] on div "hero.attack(enemy2) 1 2 3 4 5 6 7 8 9 10 11 12 13 14 15 16 17 18 19 20 21 22 23…" at bounding box center [1365, 326] width 357 height 506
type textarea "hero.attack(enemy2)"
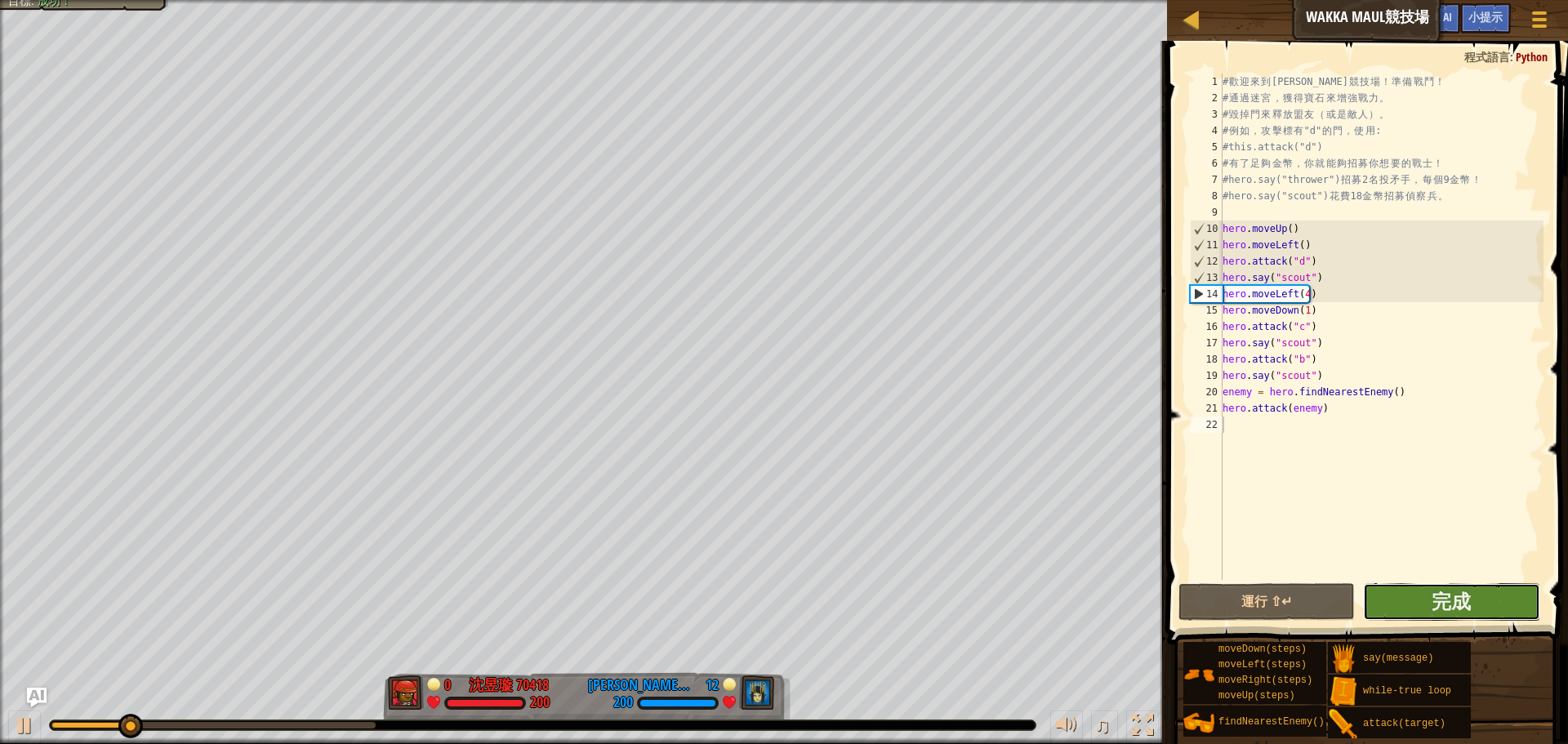
click at [1408, 601] on button "完成" at bounding box center [1451, 601] width 176 height 38
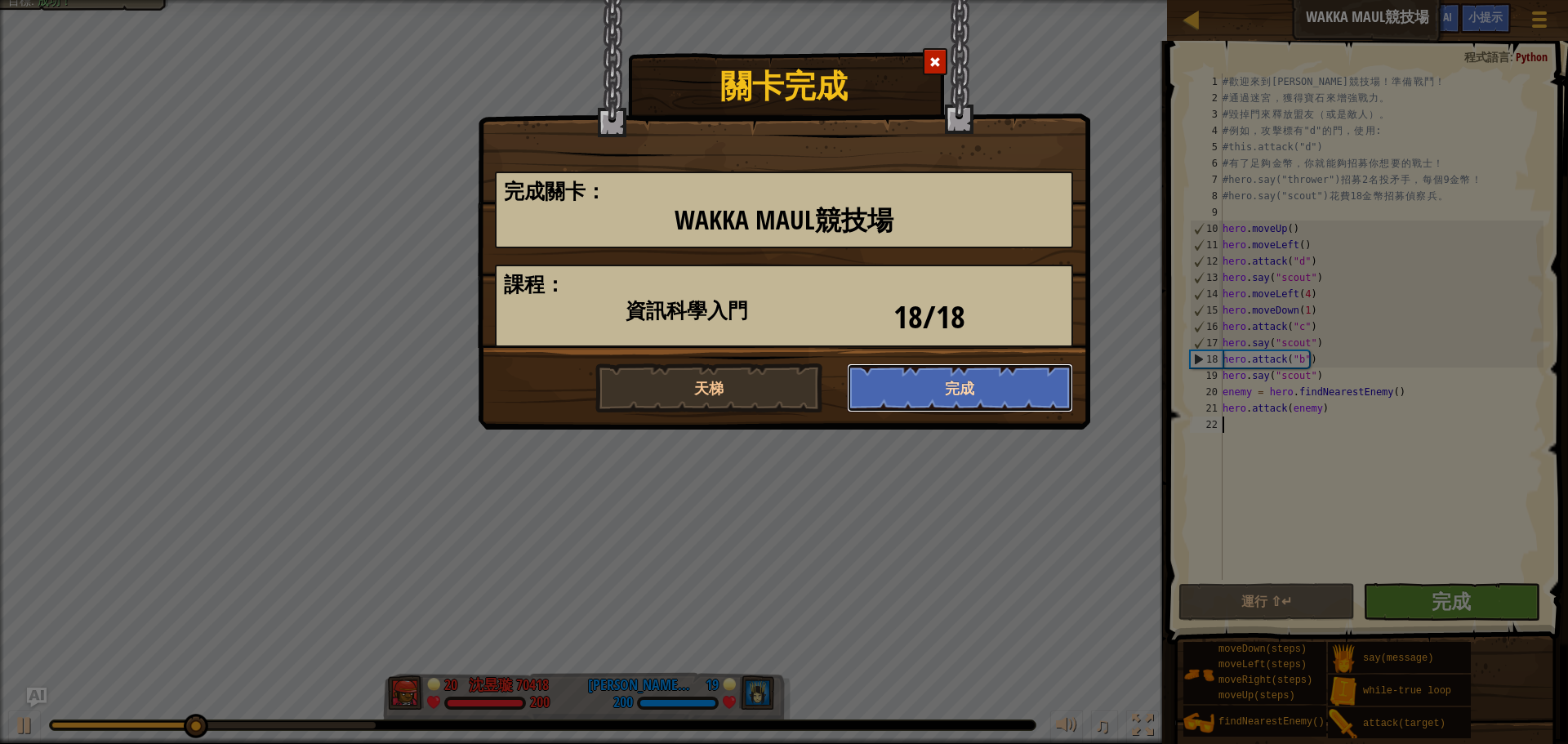
click at [937, 383] on button "完成" at bounding box center [961, 388] width 227 height 49
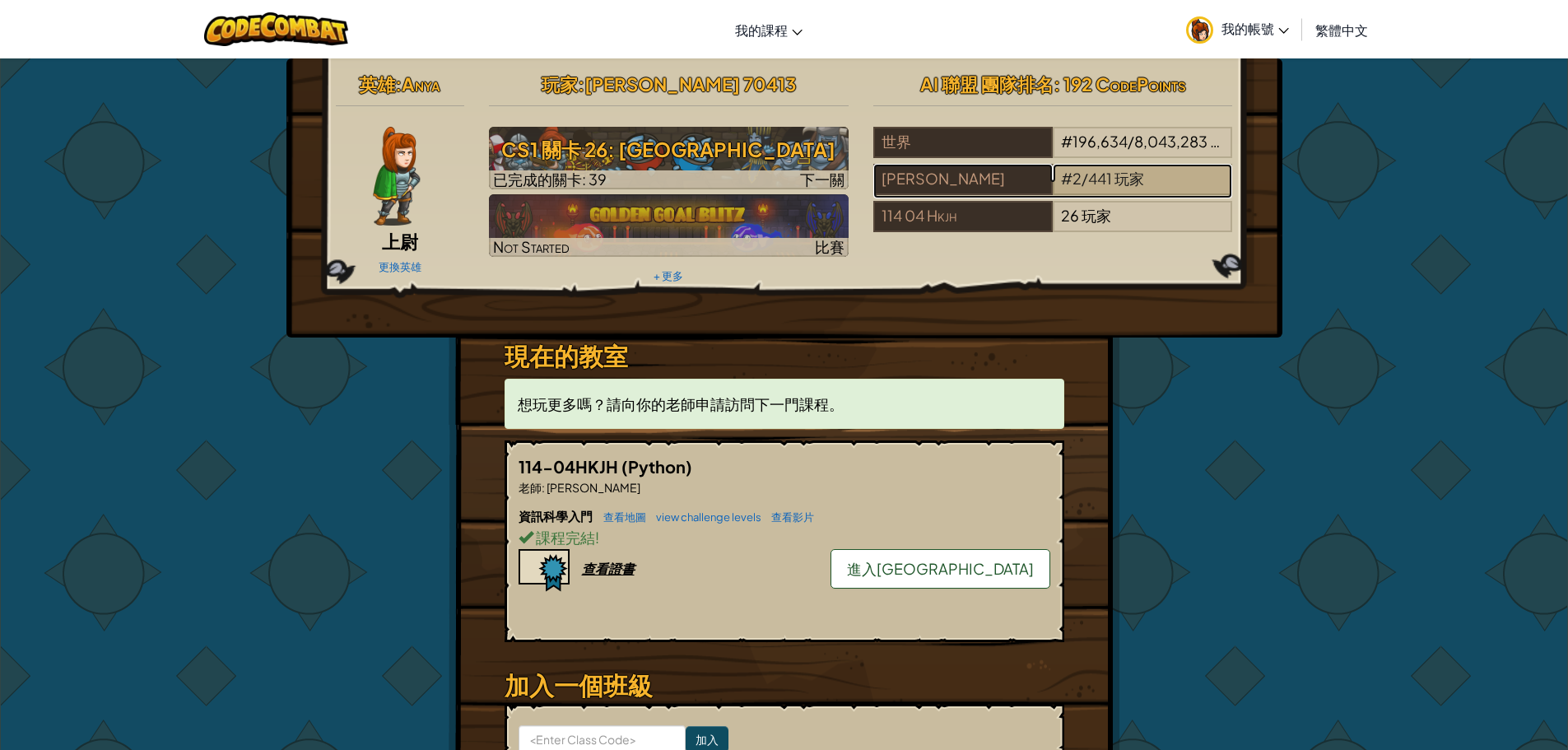
click at [1061, 176] on span "#" at bounding box center [1066, 178] width 11 height 19
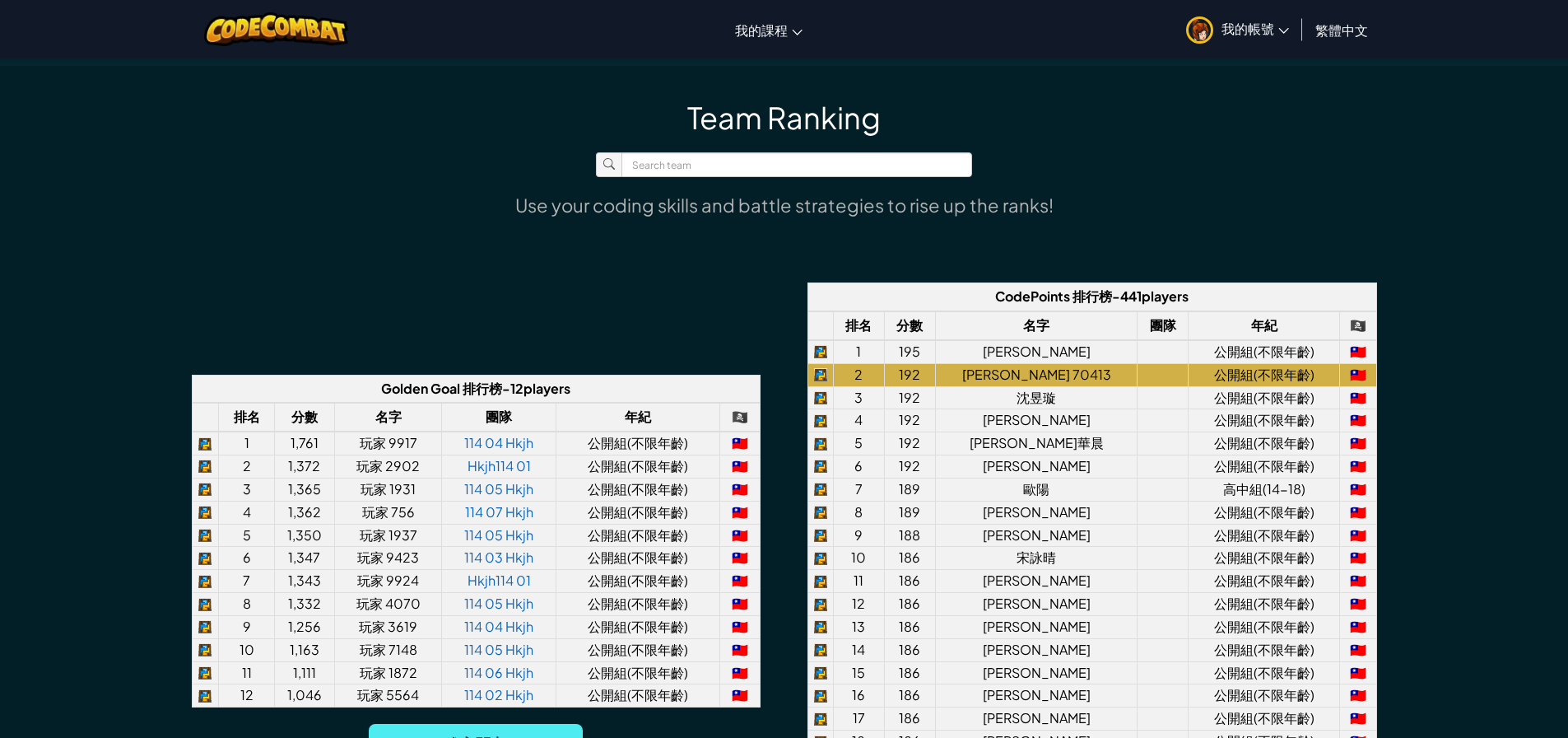
scroll to position [1152, 0]
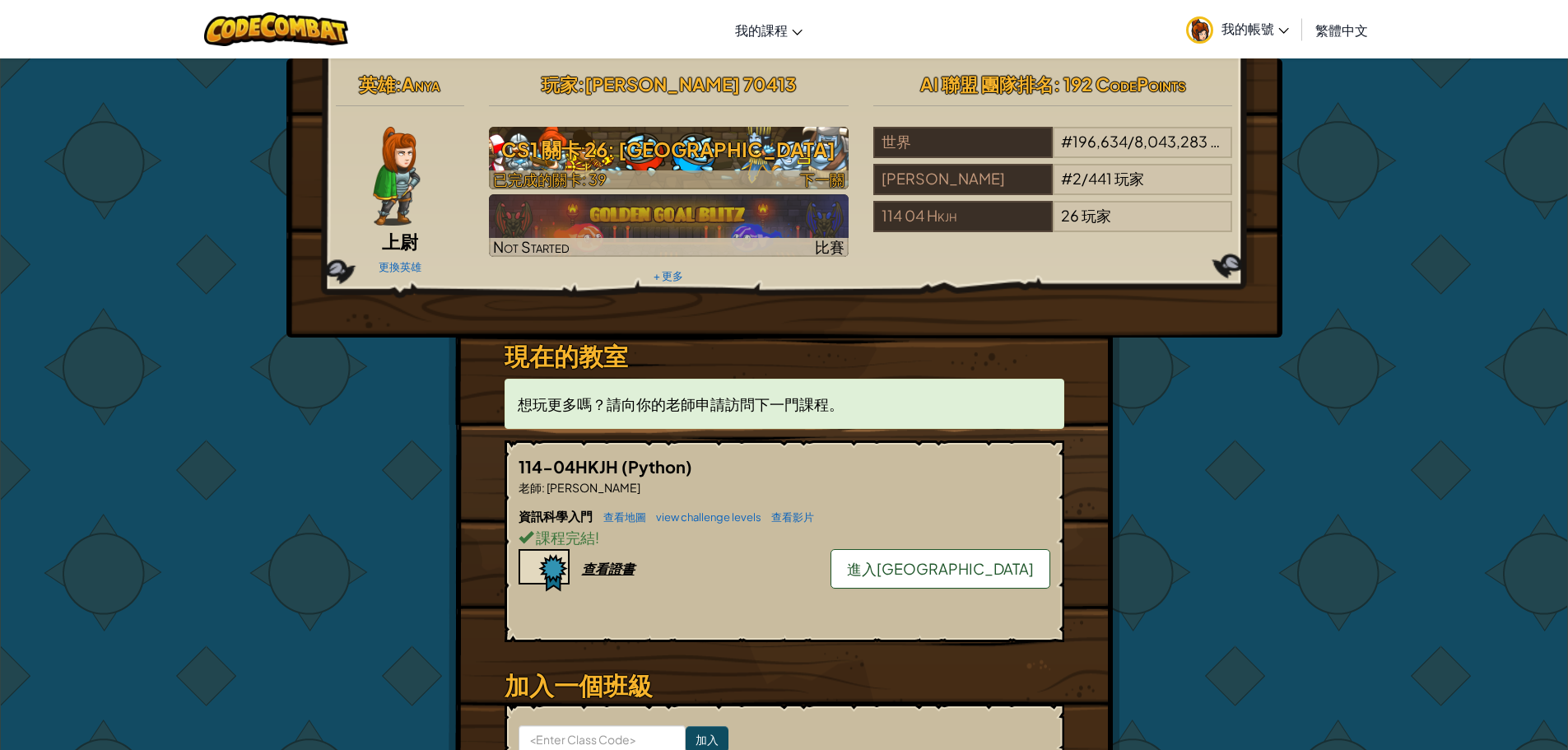
click at [704, 171] on div at bounding box center [668, 180] width 360 height 19
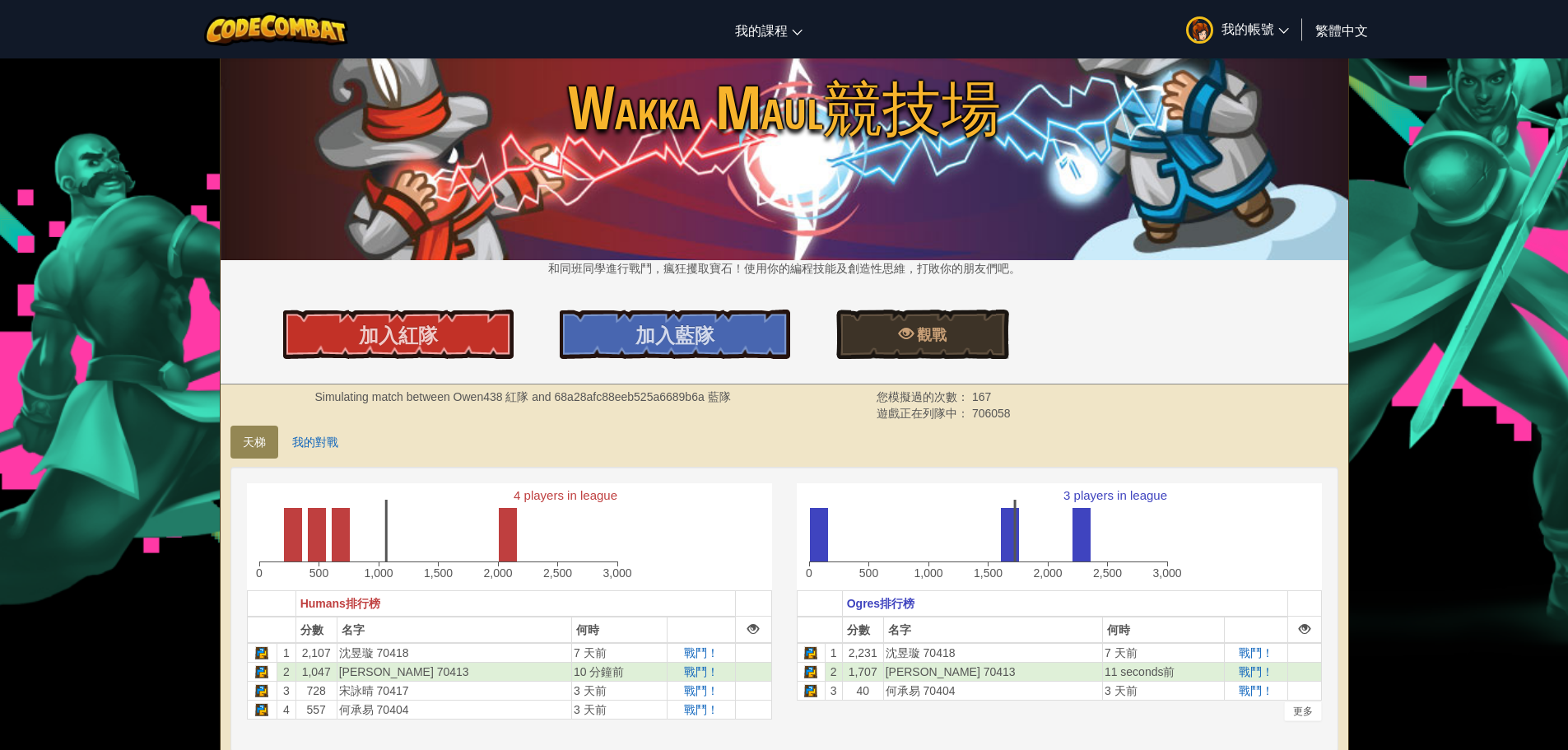
scroll to position [164, 0]
